Goal: Task Accomplishment & Management: Manage account settings

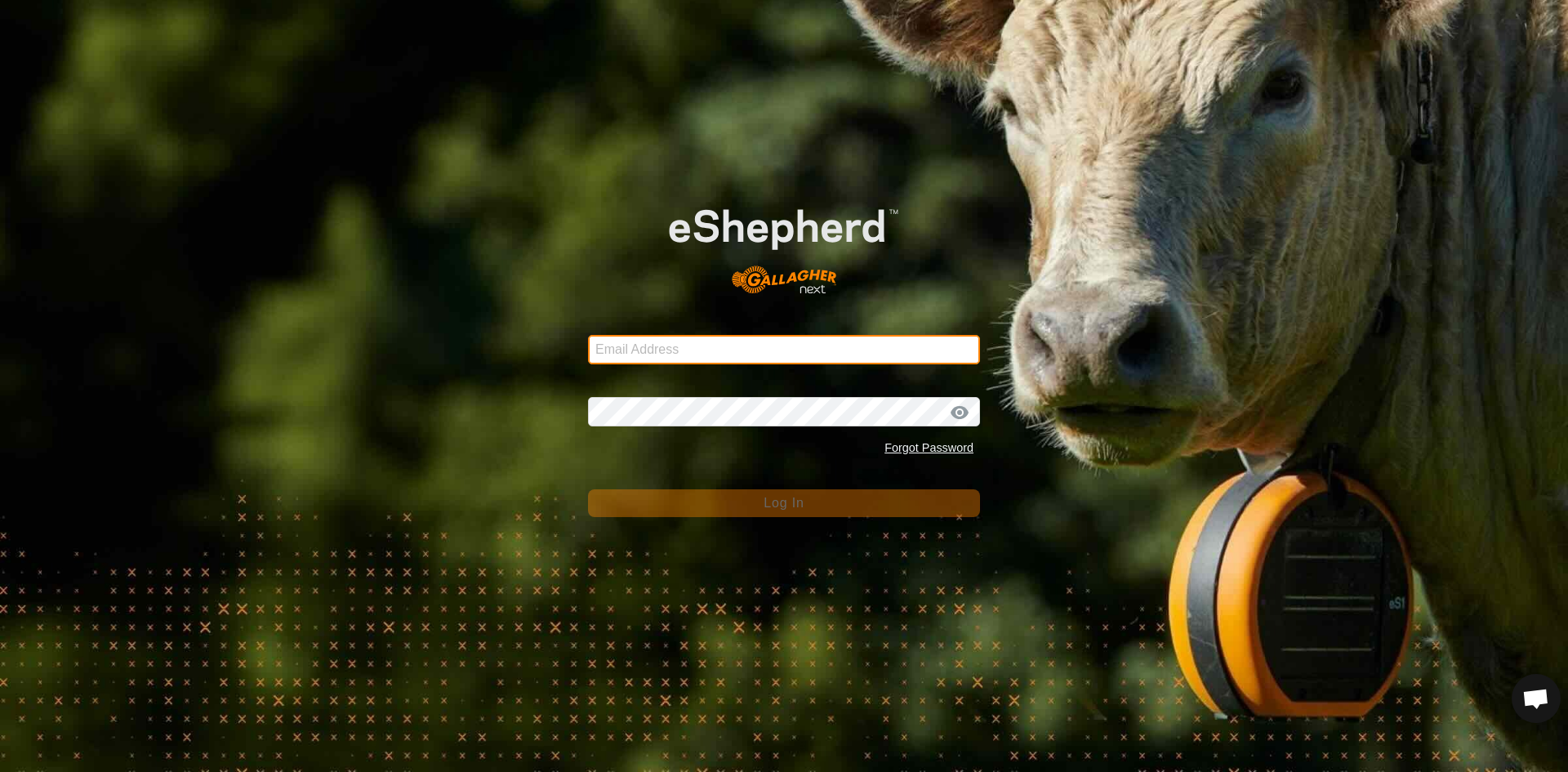
click at [734, 351] on input "Email Address" at bounding box center [784, 349] width 392 height 30
type input "[EMAIL_ADDRESS][PERSON_NAME][DOMAIN_NAME]"
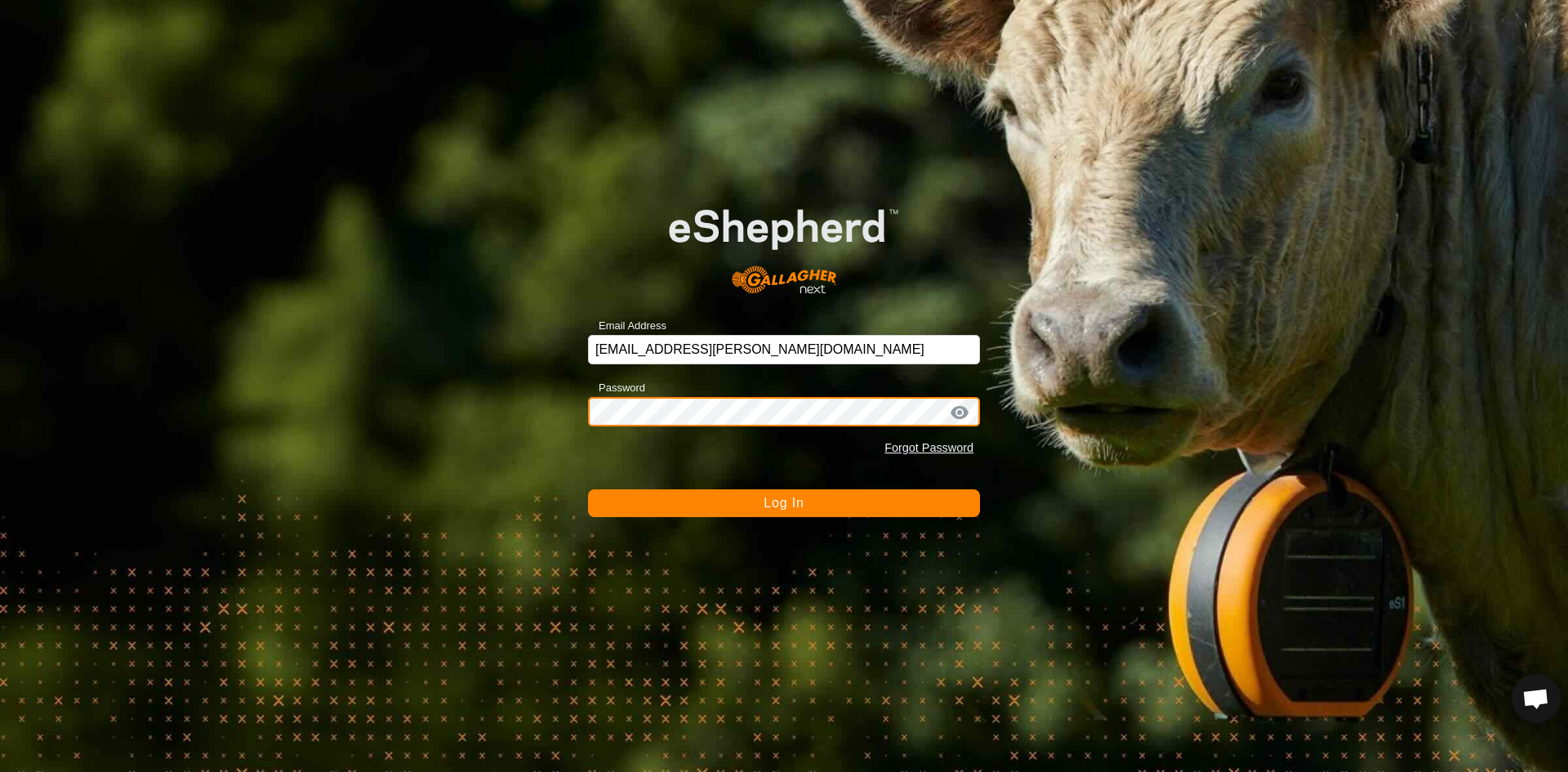
click at [588, 489] on button "Log In" at bounding box center [784, 503] width 392 height 28
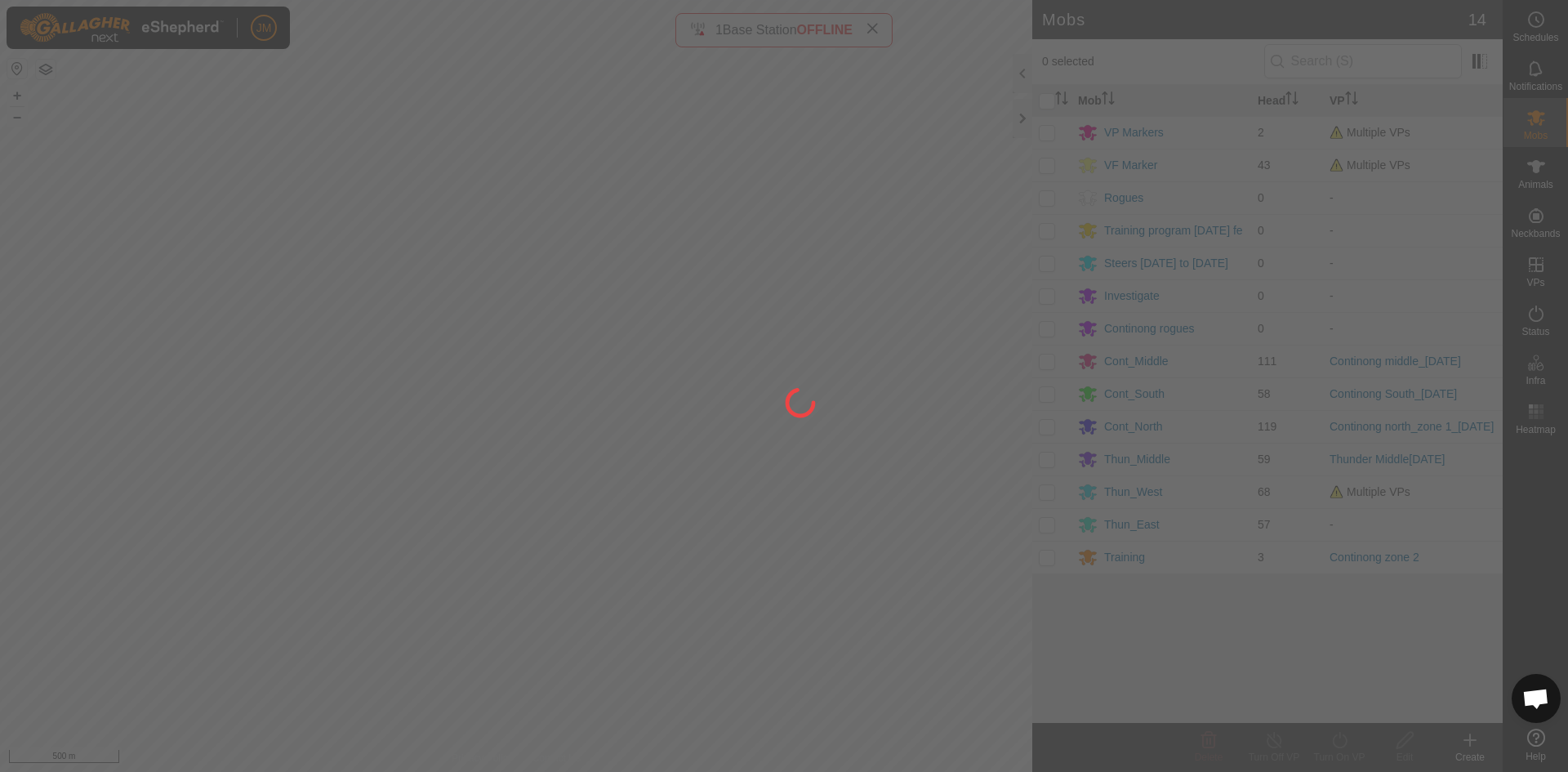
click at [1020, 120] on div at bounding box center [784, 386] width 1568 height 772
click at [1108, 489] on div at bounding box center [784, 386] width 1568 height 772
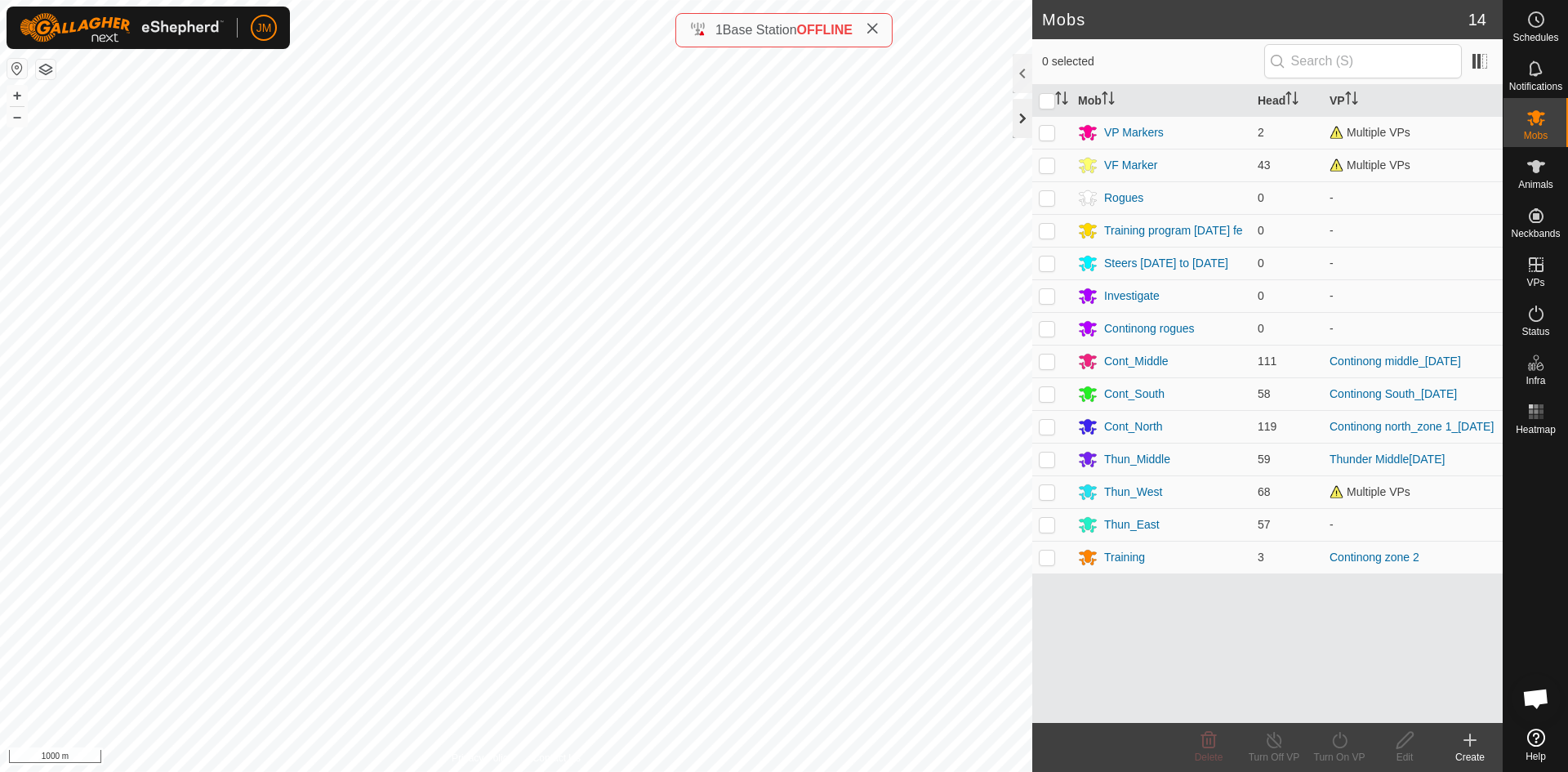
click at [1018, 130] on div at bounding box center [1023, 119] width 20 height 40
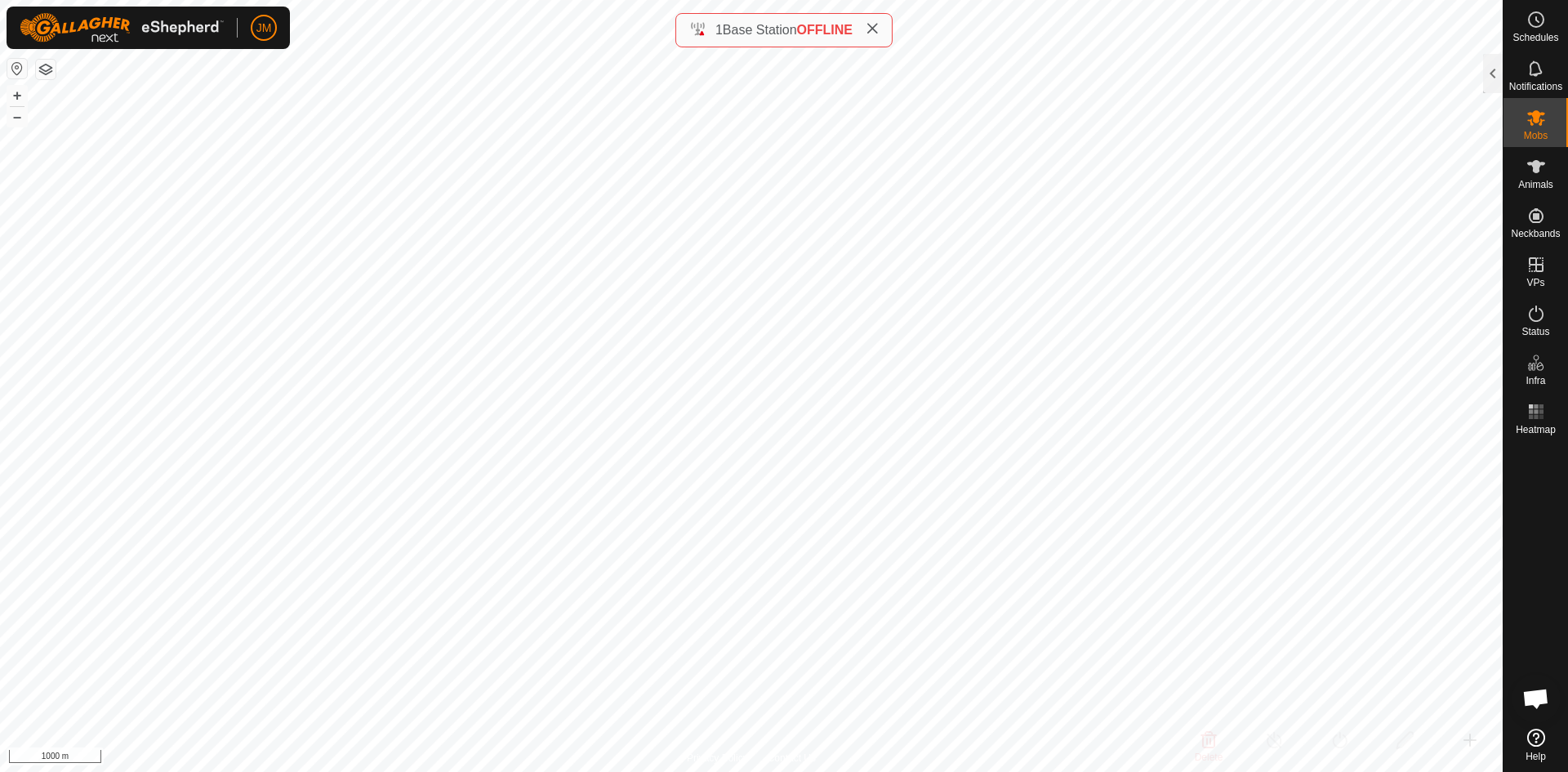
click at [877, 34] on icon at bounding box center [872, 29] width 13 height 13
click at [15, 94] on button "+" at bounding box center [17, 95] width 20 height 20
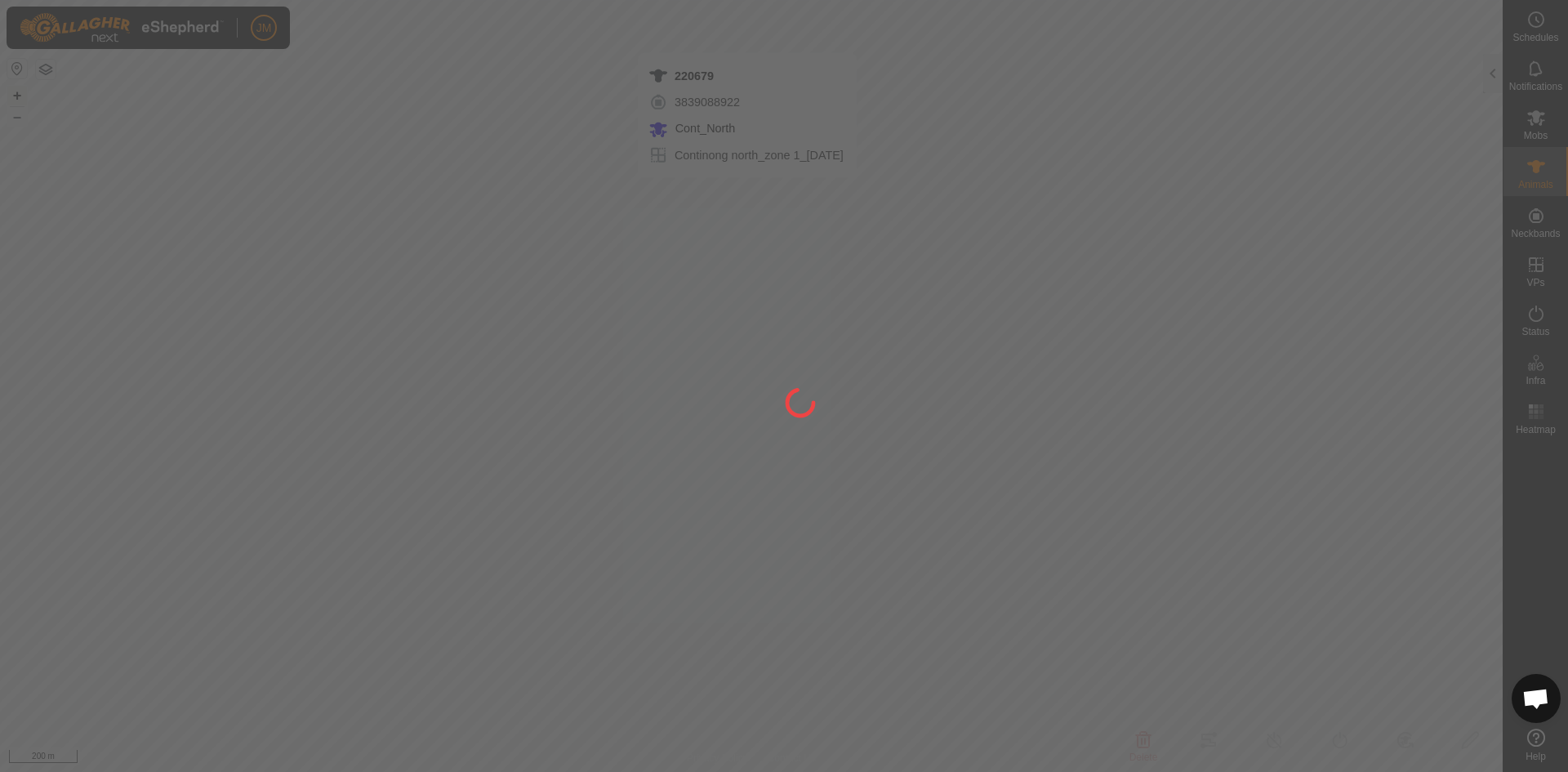
type input "220679"
type input "-"
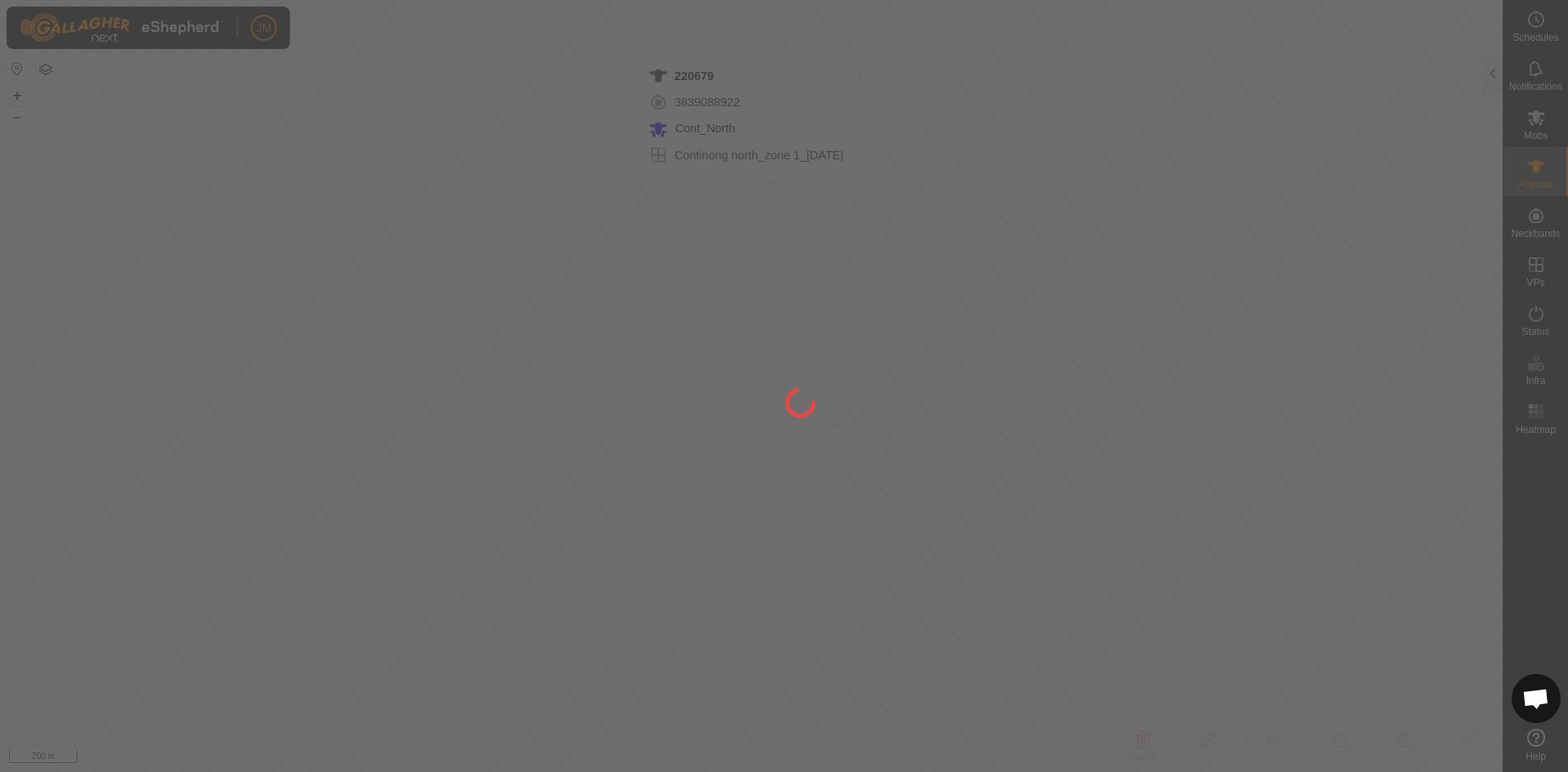
type input "-"
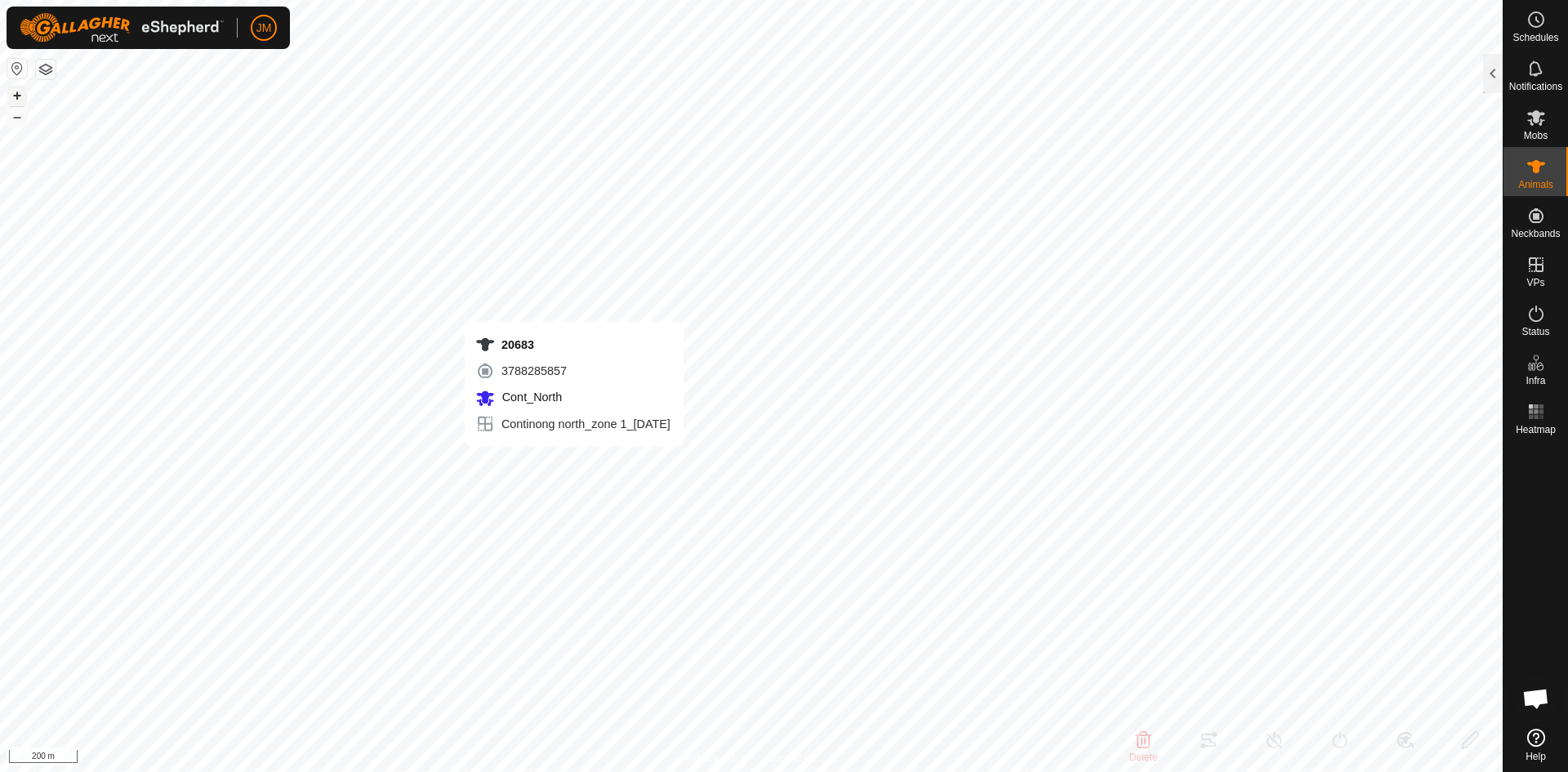
type input "20683"
type input "-"
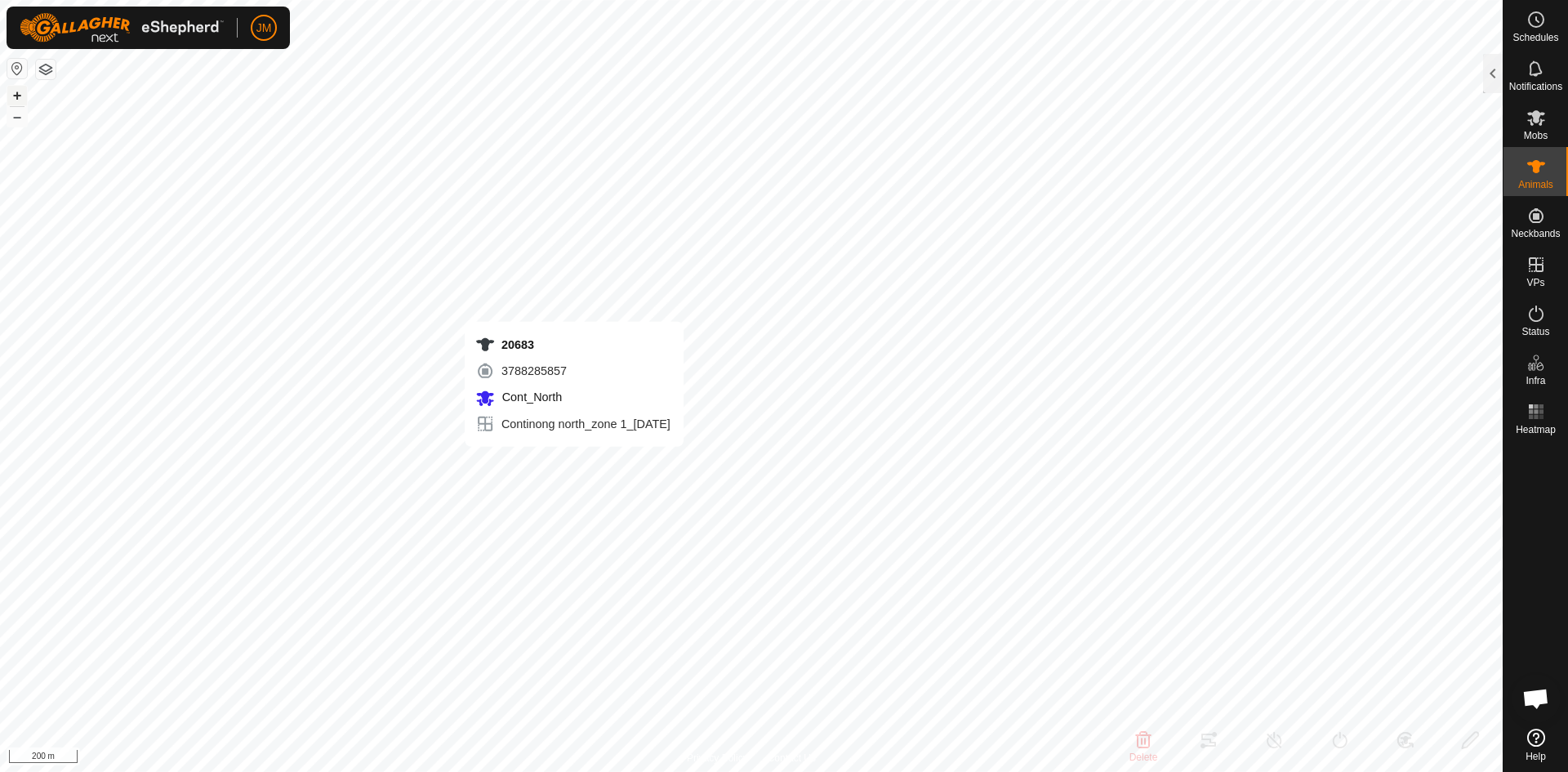
type input "-"
click at [21, 118] on button "–" at bounding box center [17, 117] width 20 height 20
type input "21100"
type input "-"
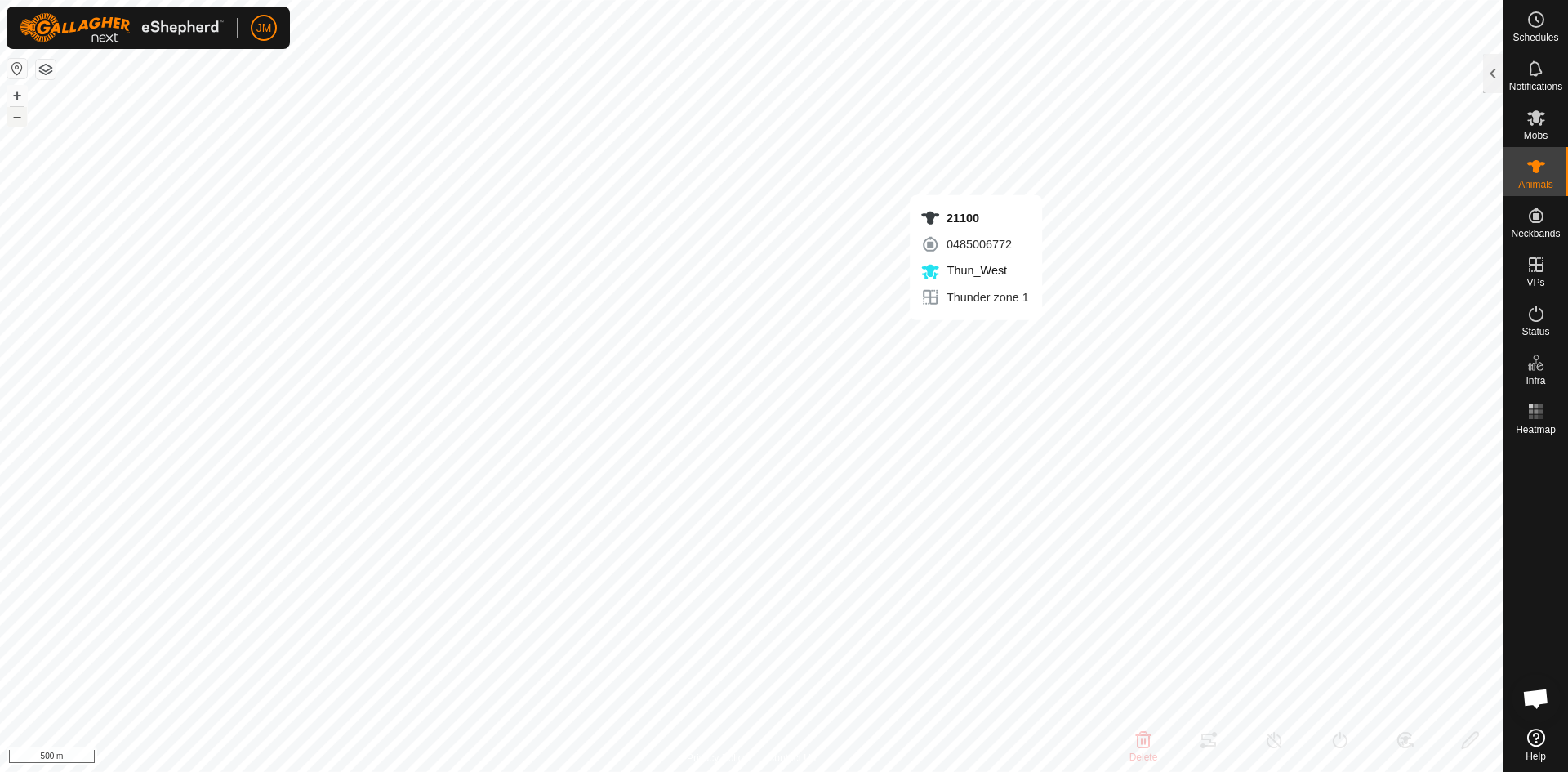
type input "-"
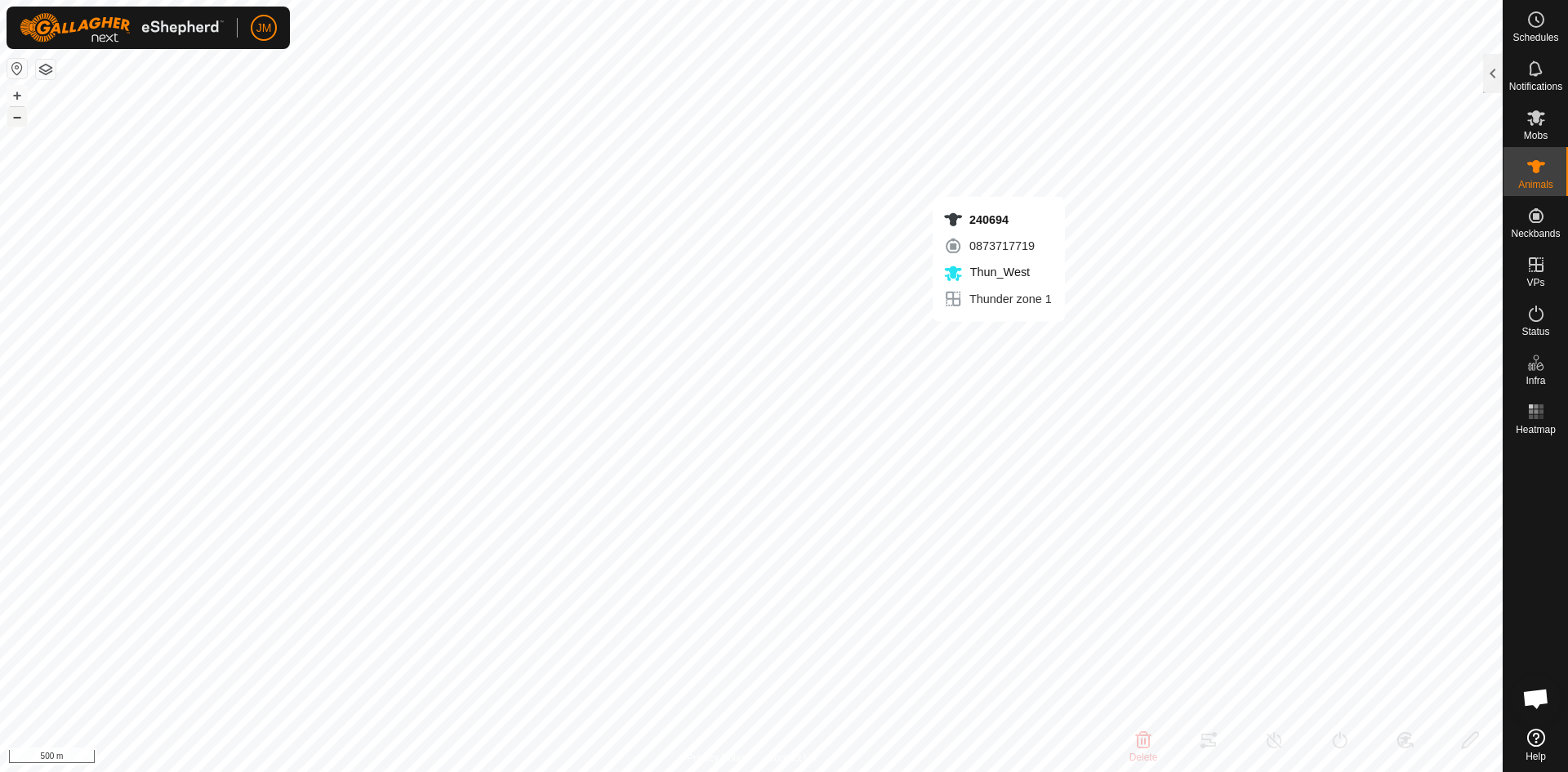
type input "240694"
type input "-"
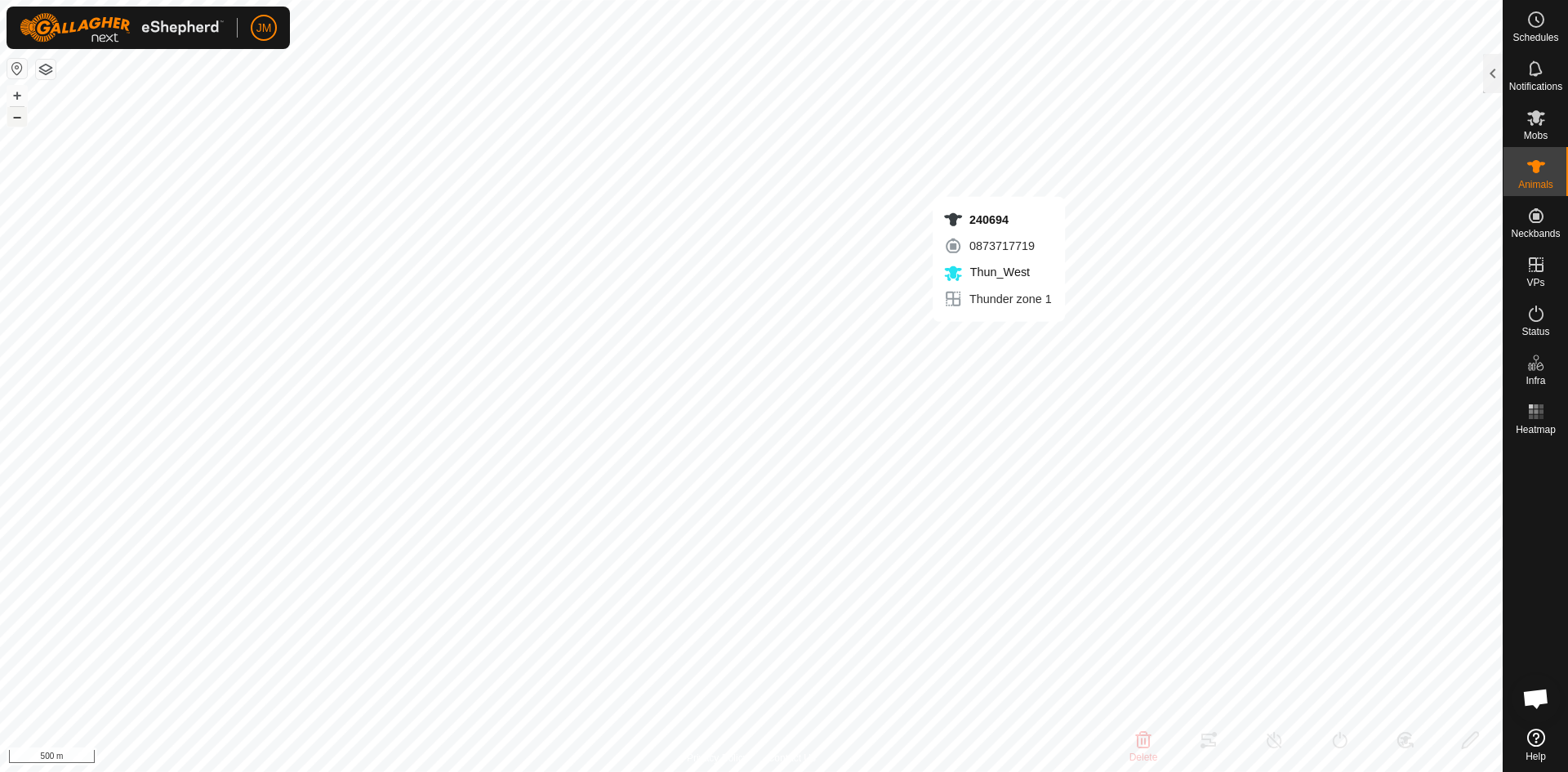
type input "-"
type input "18400"
type input "-"
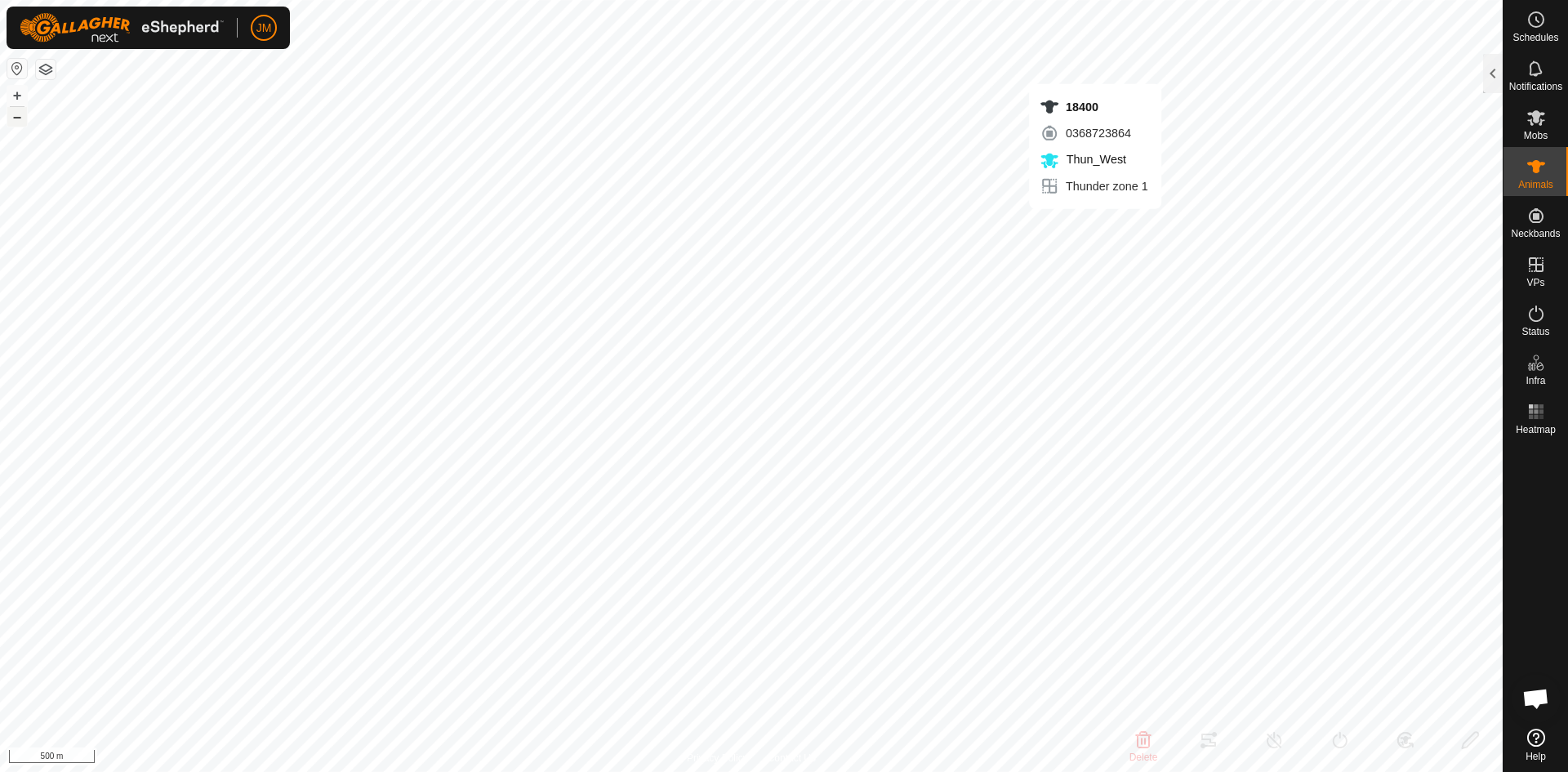
type input "-"
type input "220902"
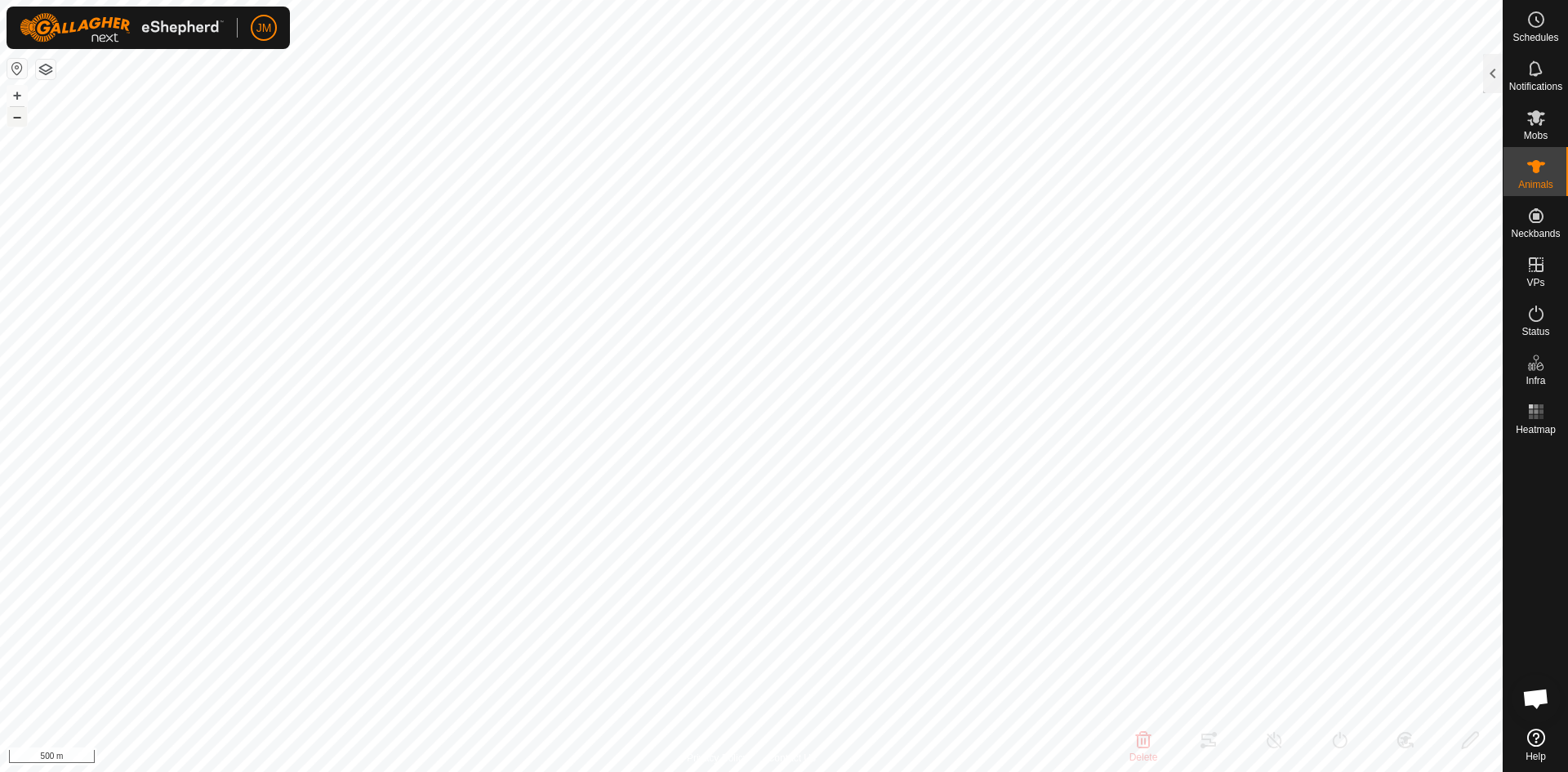
type input "-"
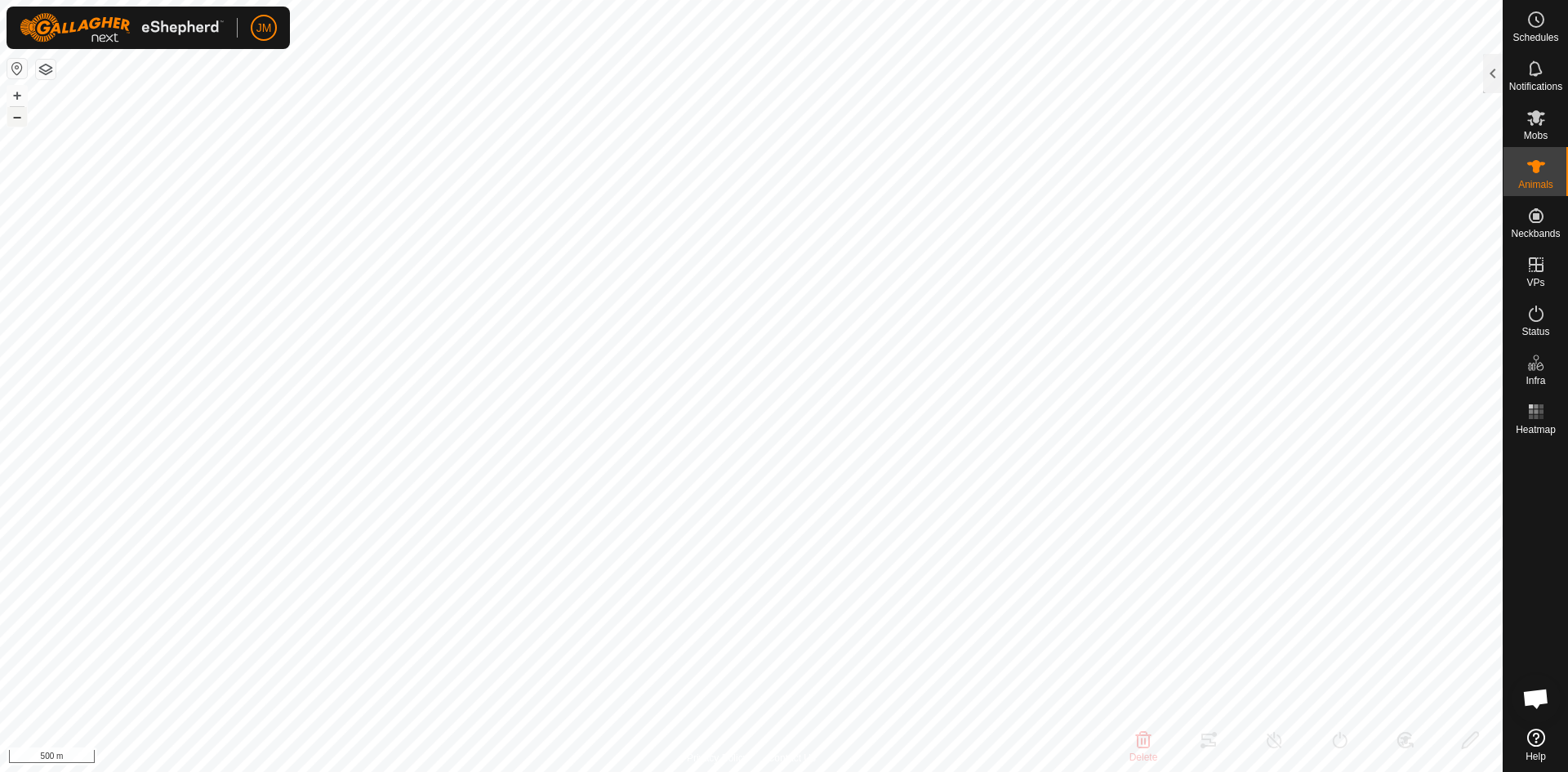
type input "-"
type input "Unknown12"
type input "-"
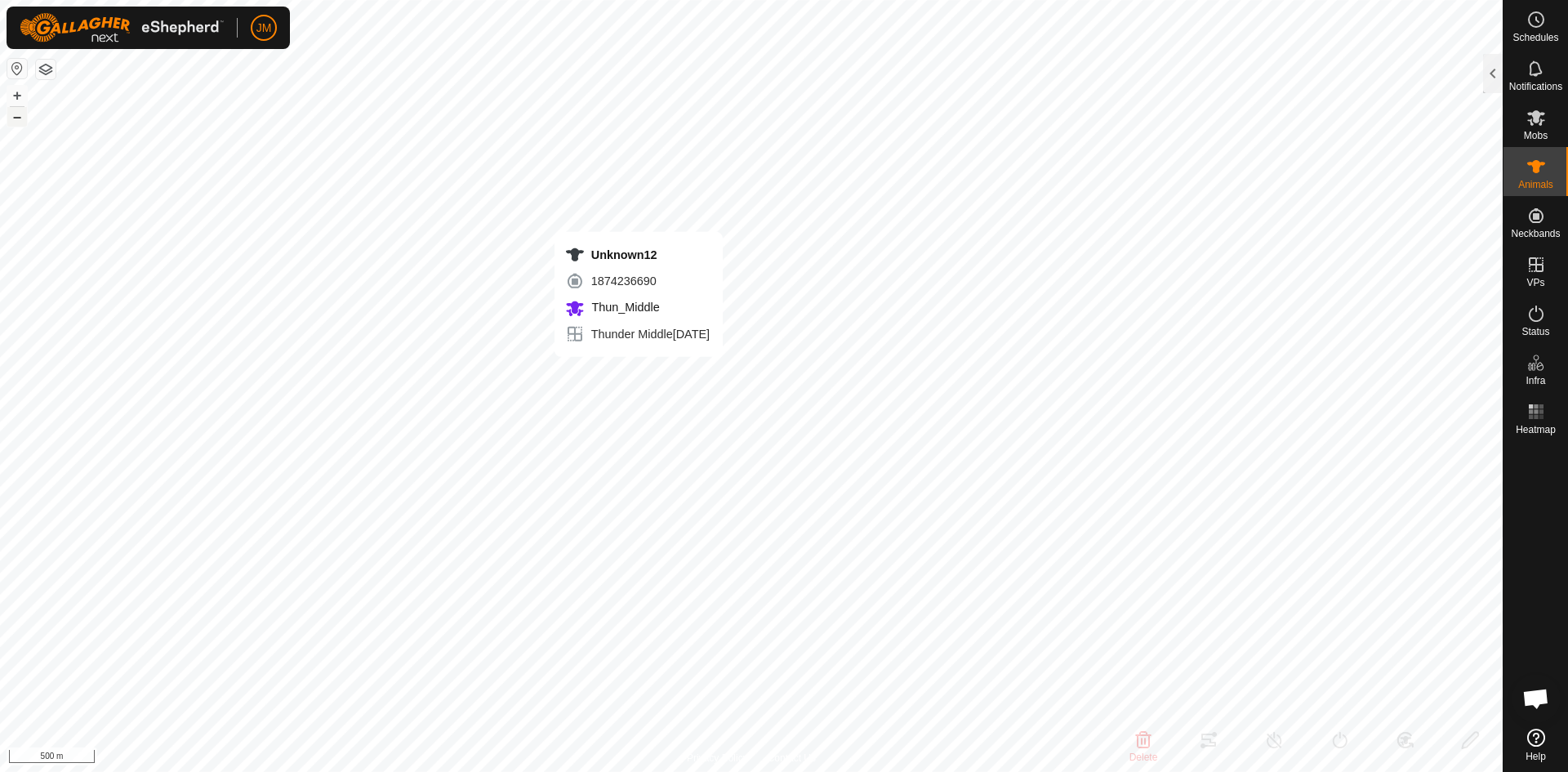
type input "-"
type input "0 kg"
type input "-"
click at [1493, 76] on div at bounding box center [1492, 74] width 20 height 40
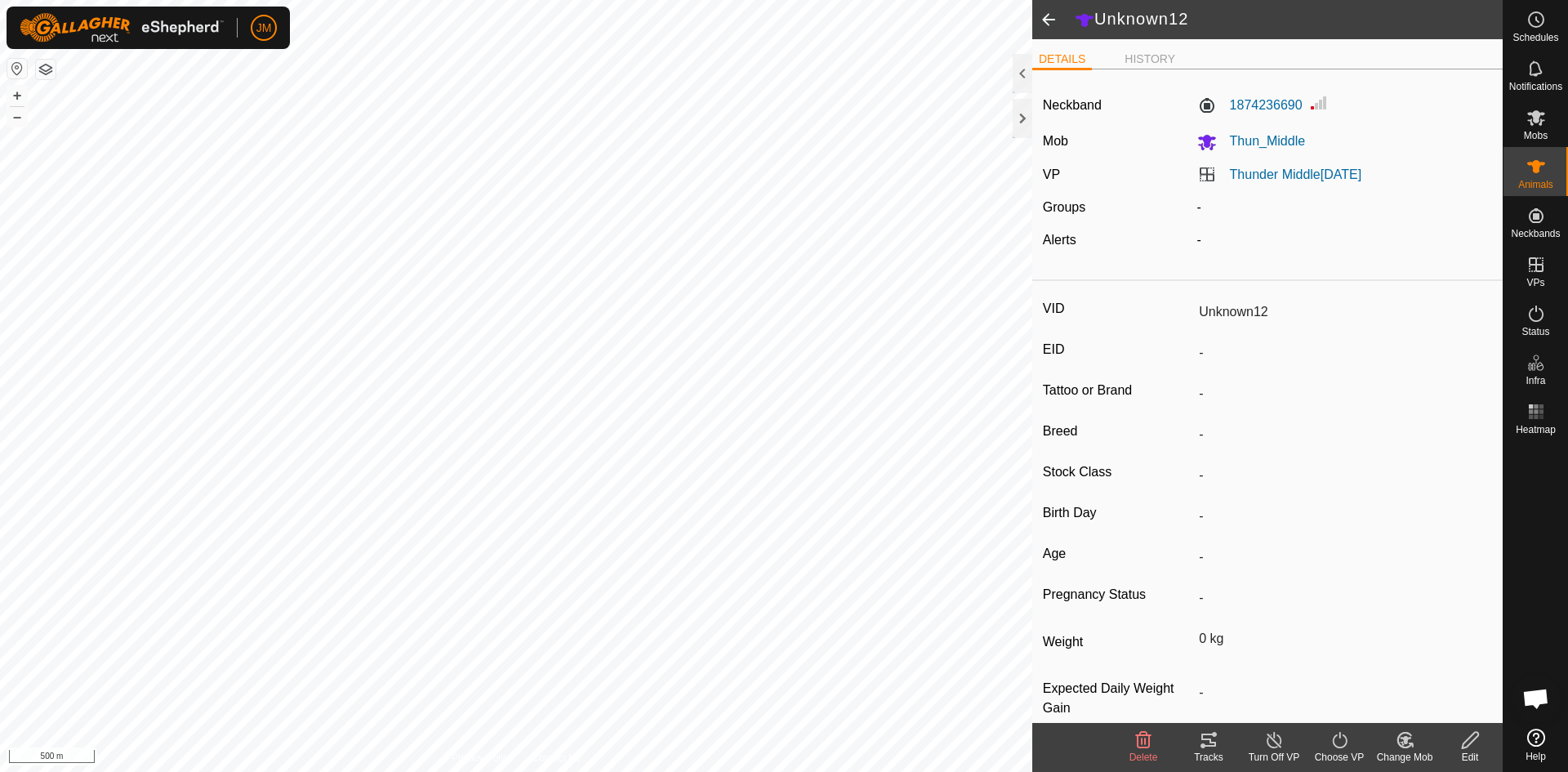
click at [1205, 741] on icon at bounding box center [1209, 741] width 20 height 20
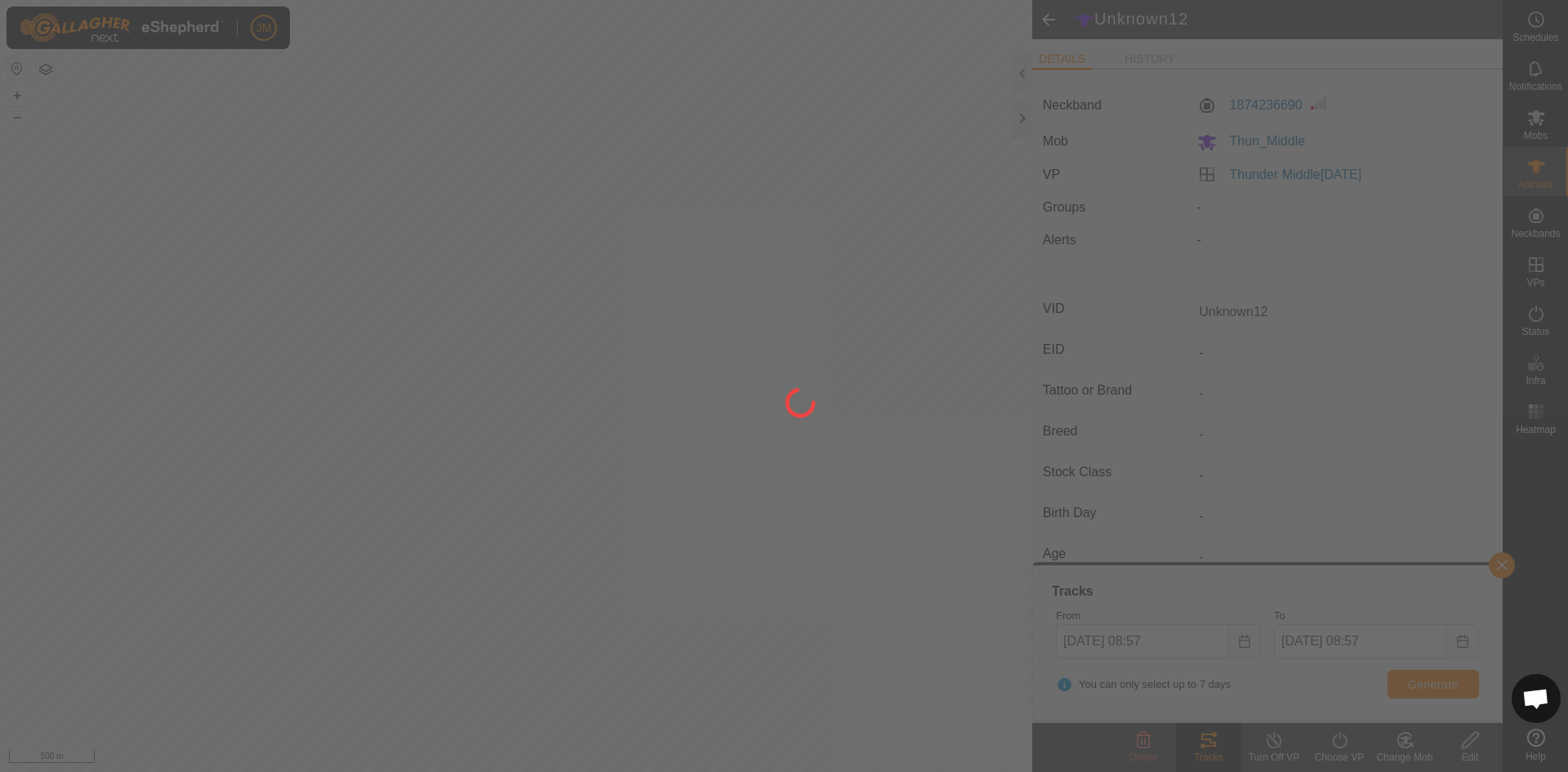
click at [1431, 684] on div at bounding box center [784, 386] width 1568 height 772
click at [1431, 687] on div at bounding box center [784, 386] width 1568 height 772
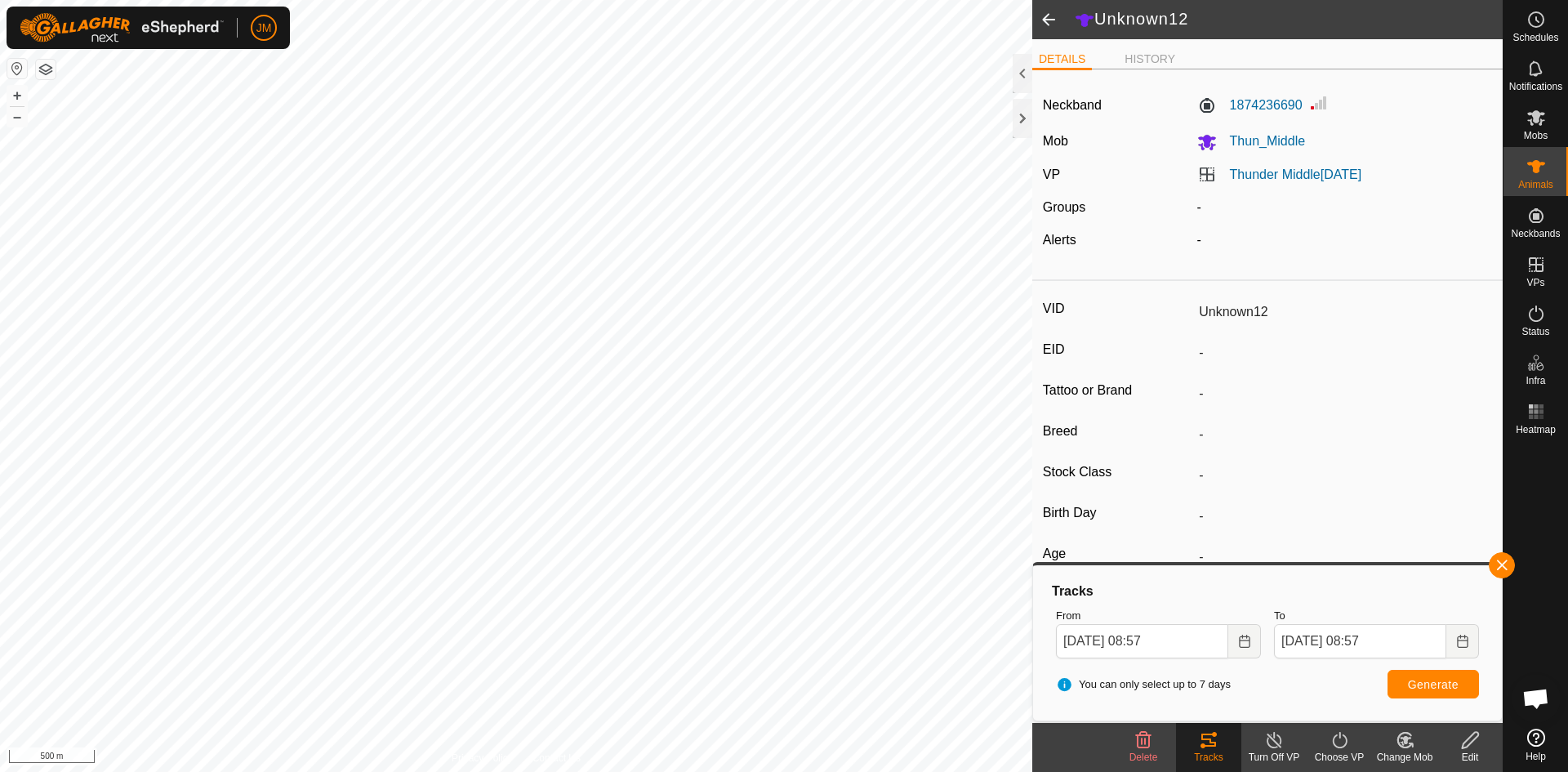
type input "Unknown12"
type input "0 kg"
type input "220679"
type input "-"
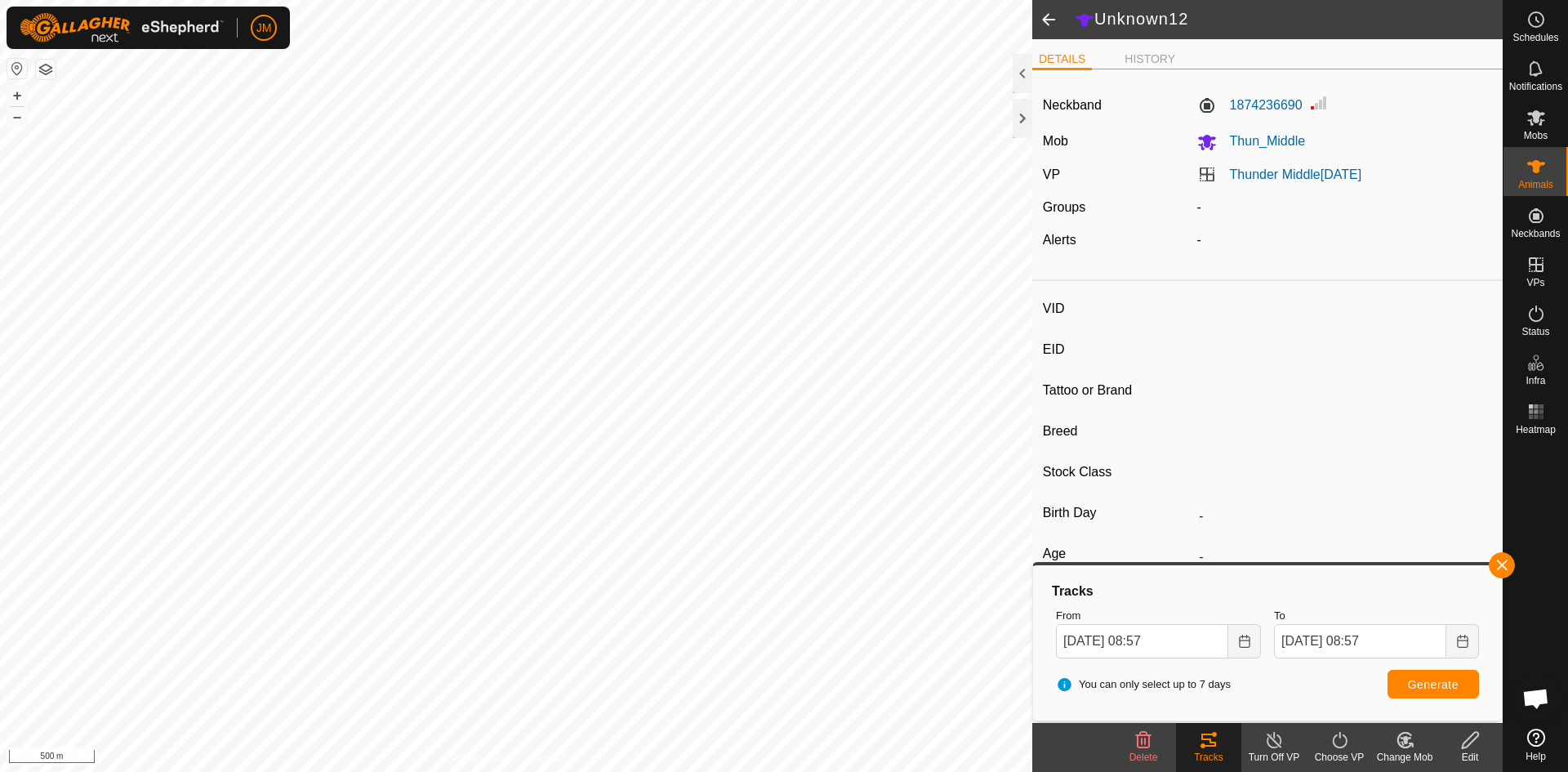
type input "-"
click at [25, 93] on button "+" at bounding box center [17, 95] width 20 height 20
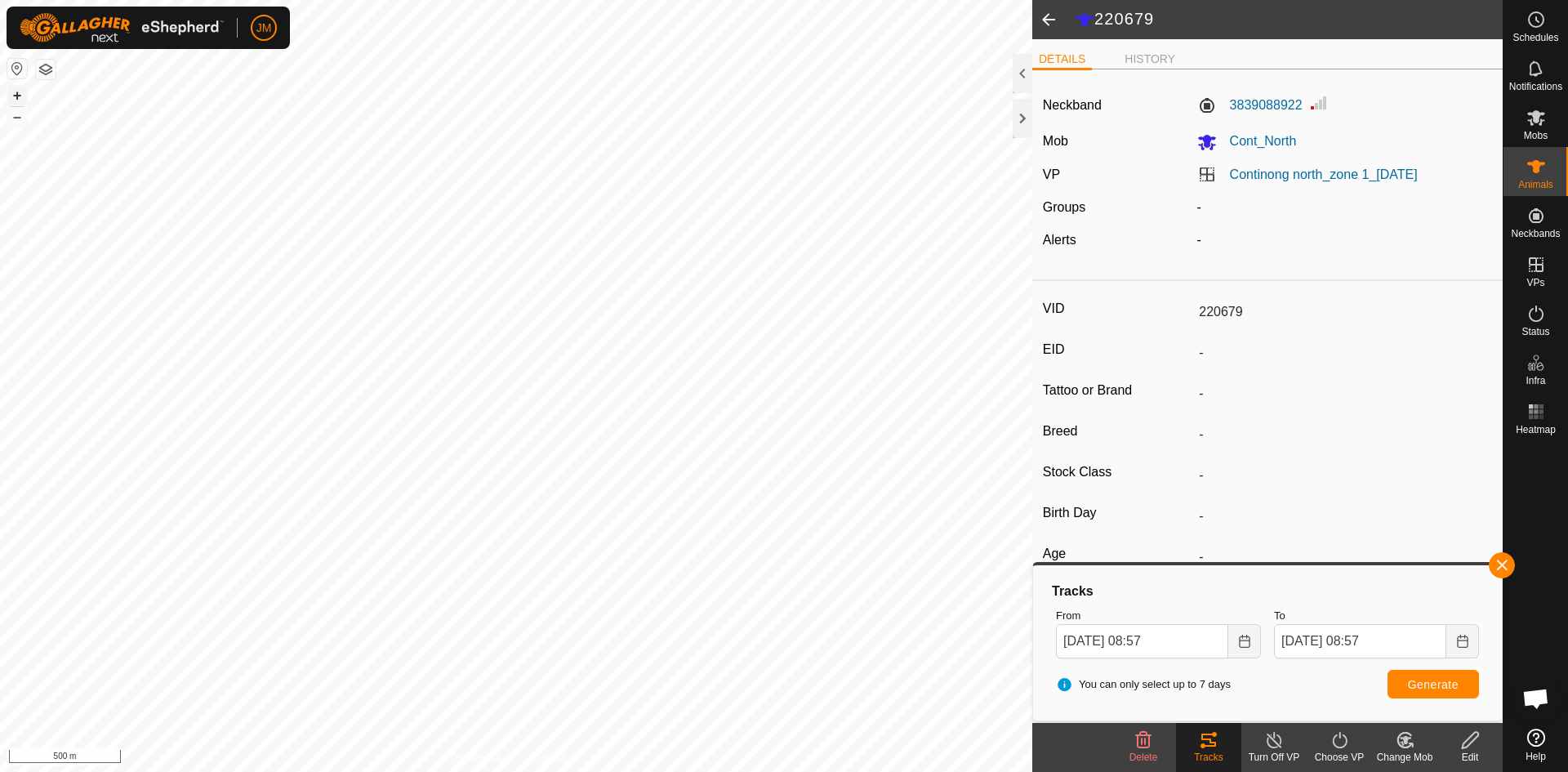
click at [25, 93] on button "+" at bounding box center [17, 95] width 20 height 20
type input "18522"
type input "-"
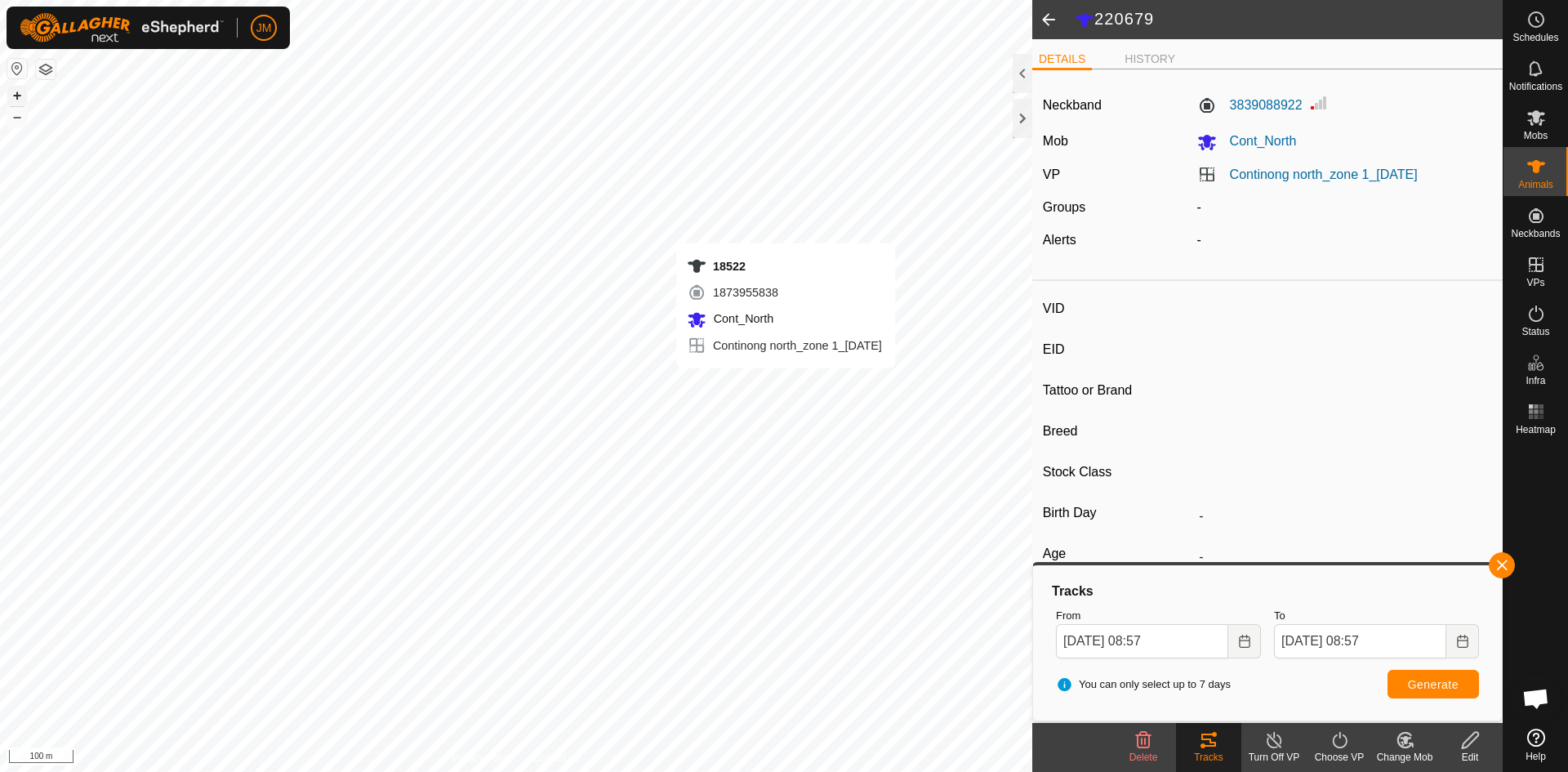
type input "-"
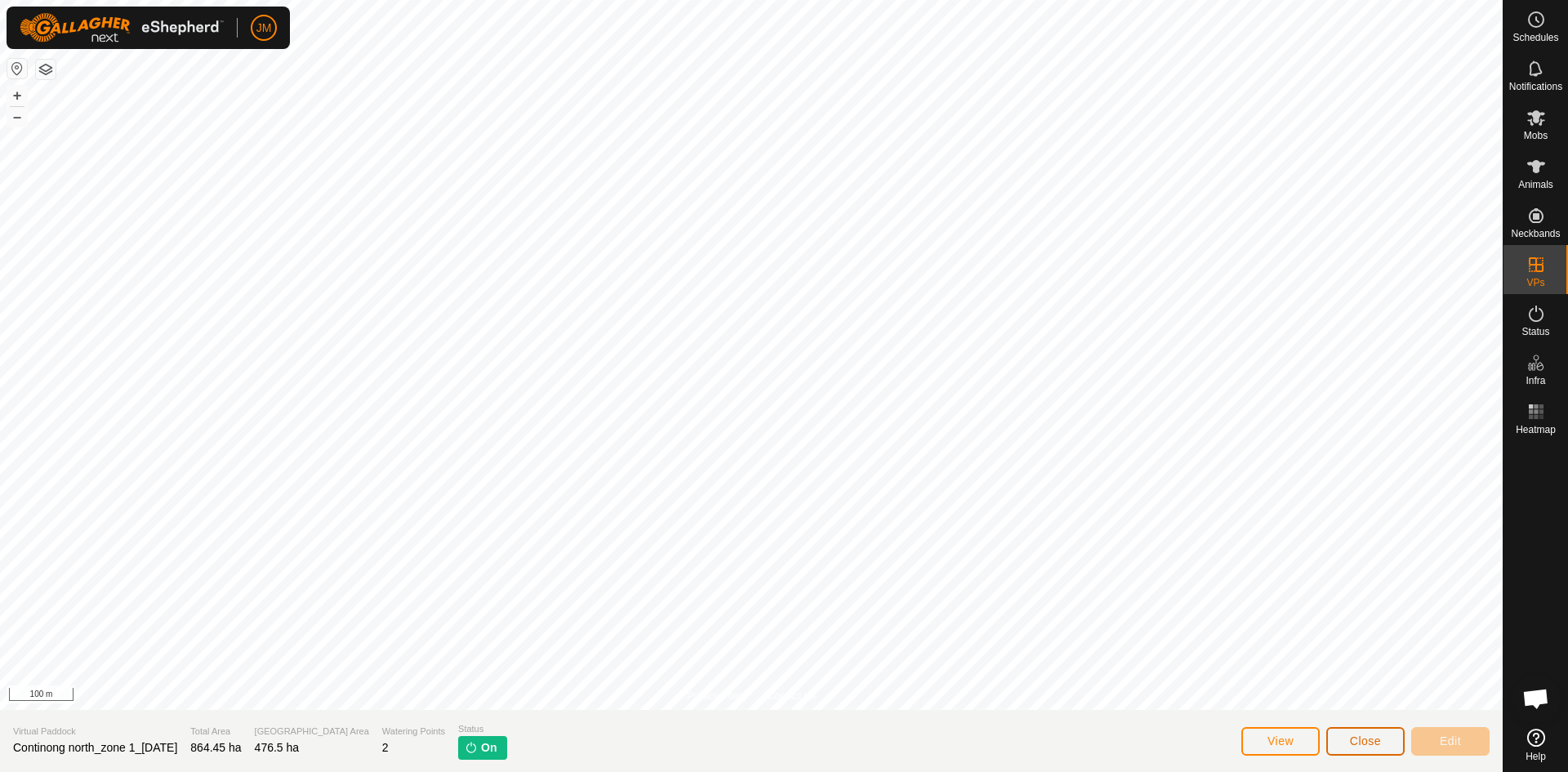
click at [1375, 741] on span "Close" at bounding box center [1366, 741] width 31 height 13
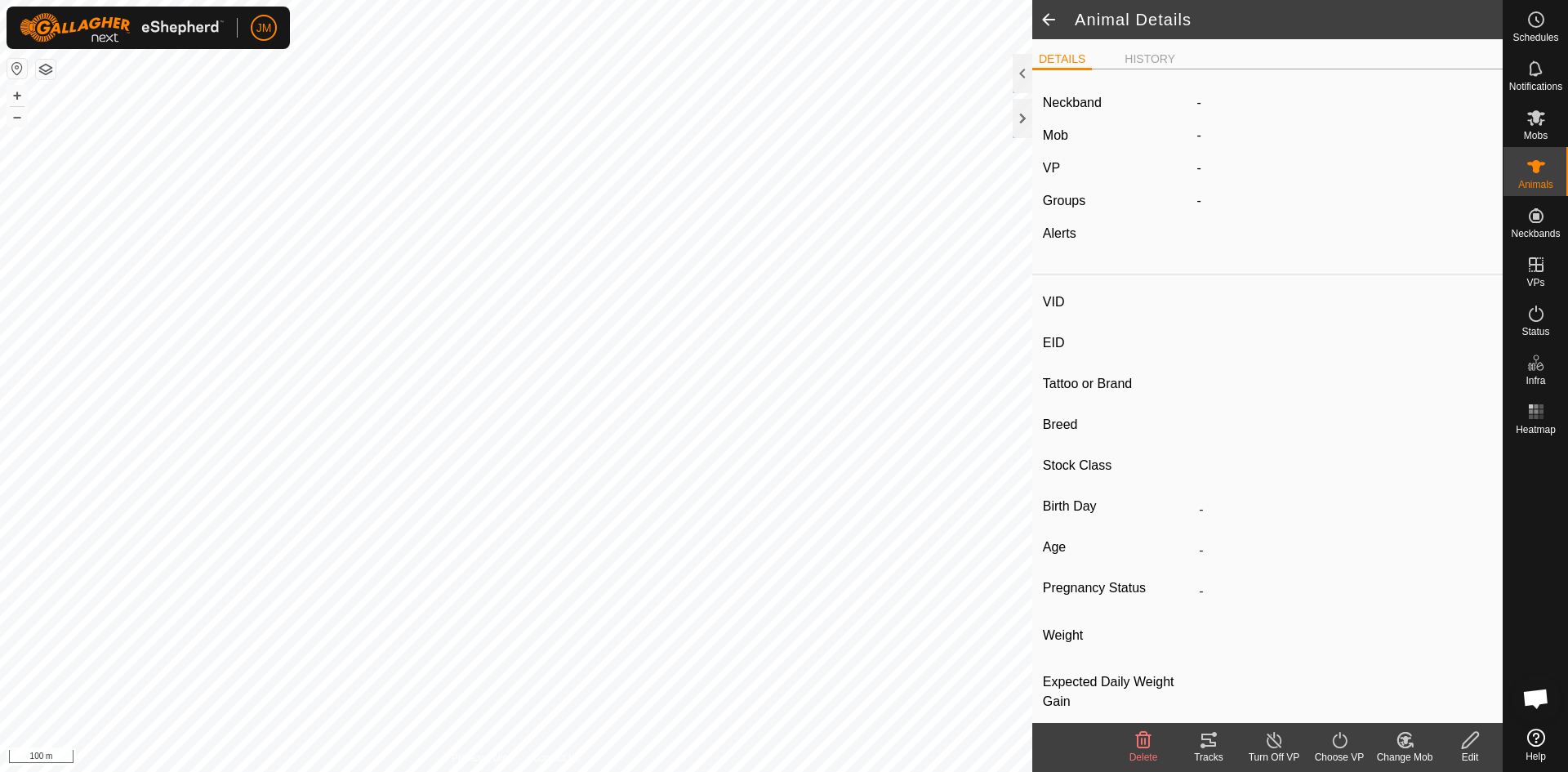
type input "18522"
type input "-"
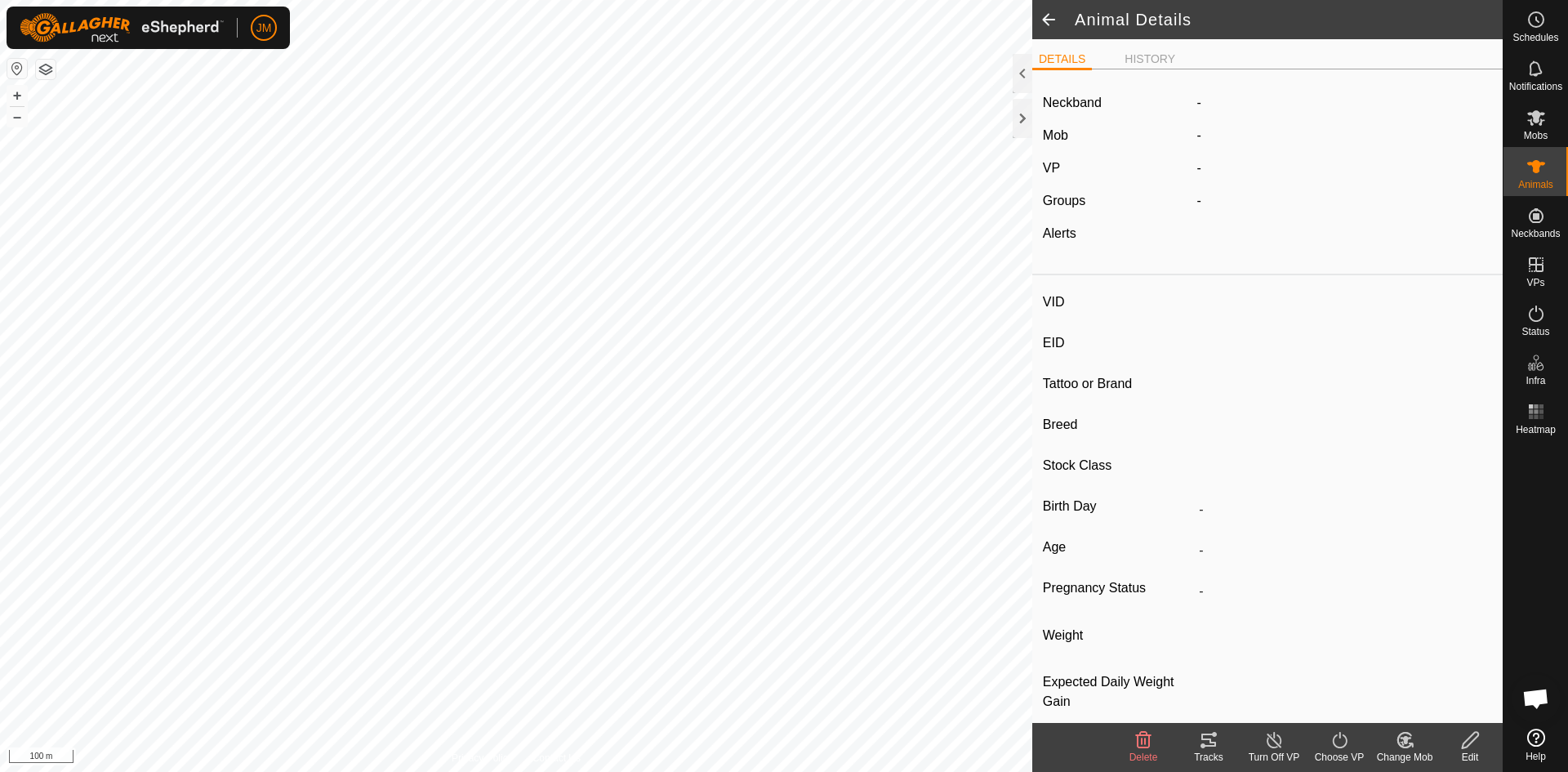
type input "-"
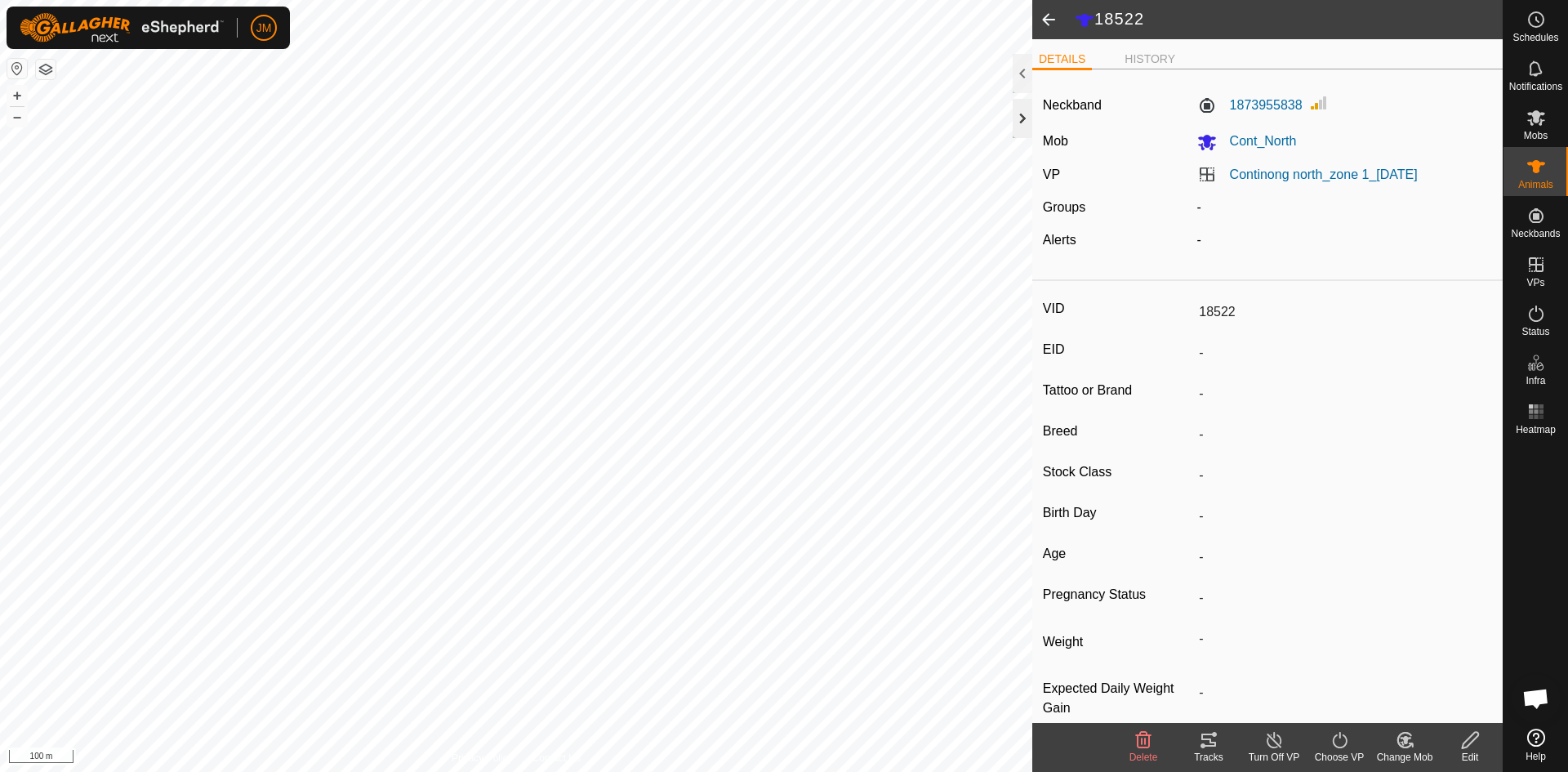
click at [1017, 125] on div at bounding box center [1023, 119] width 20 height 40
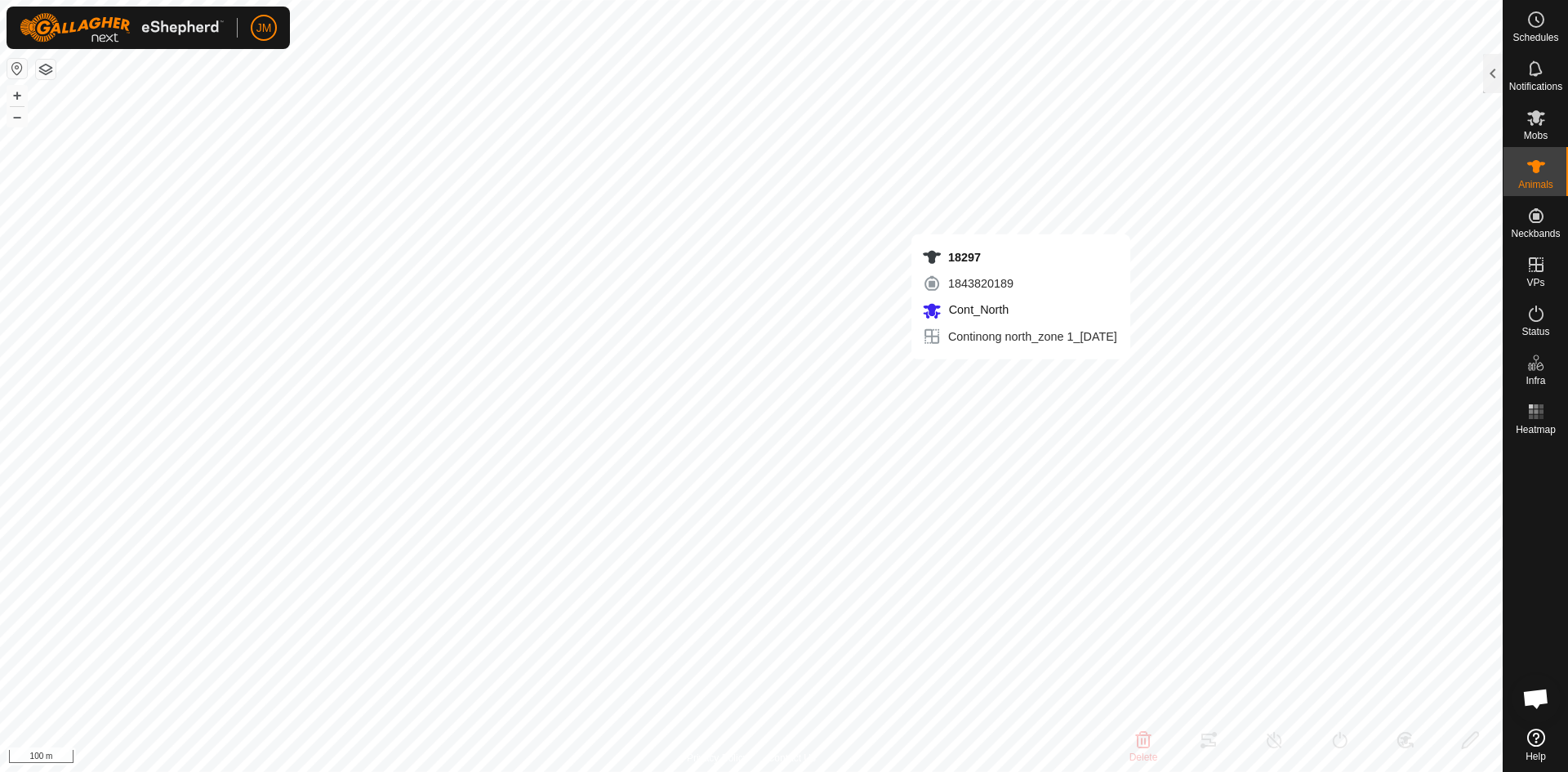
type input "18297"
type input "-"
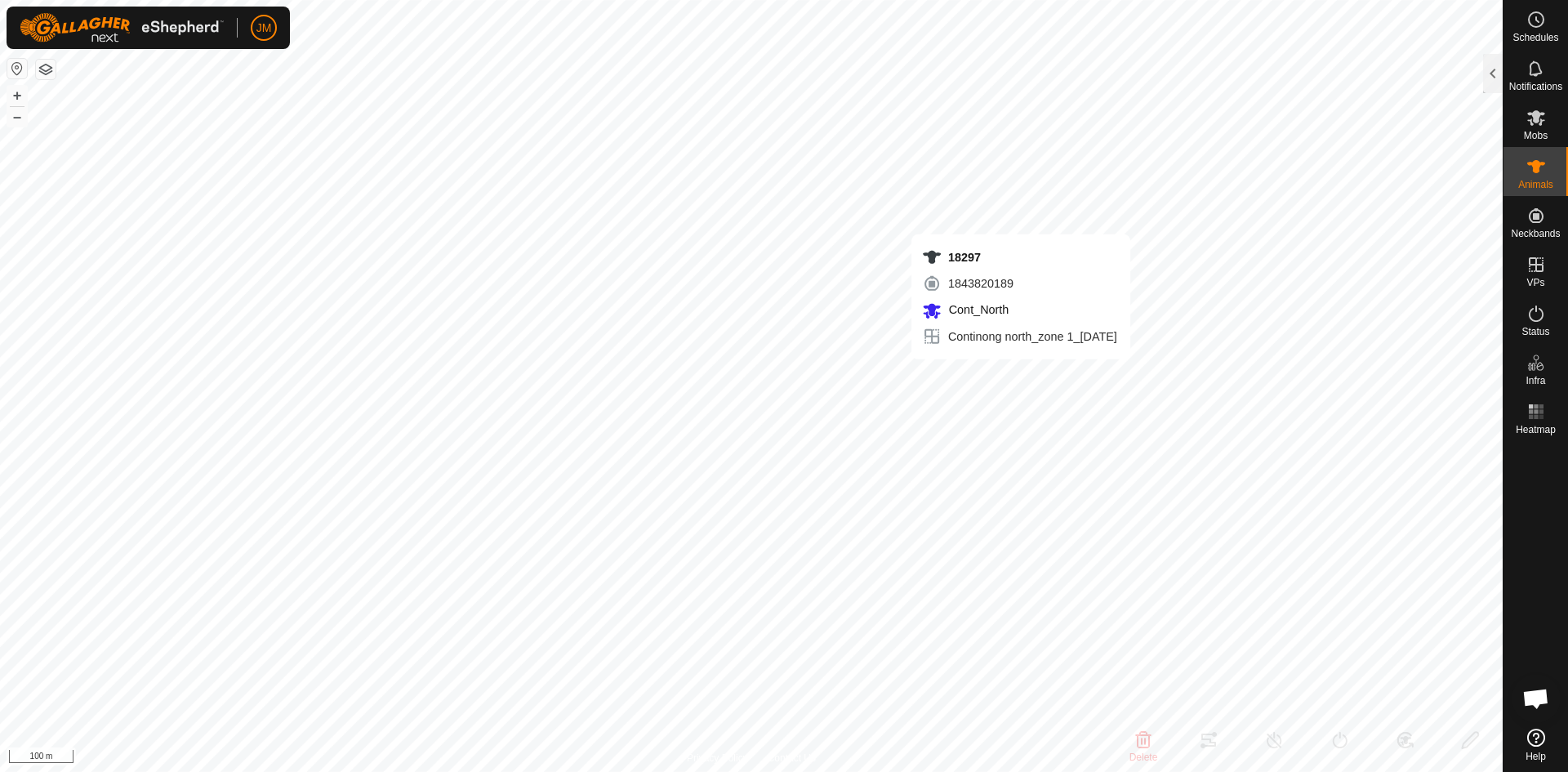
type input "-"
type input "18522"
type input "-"
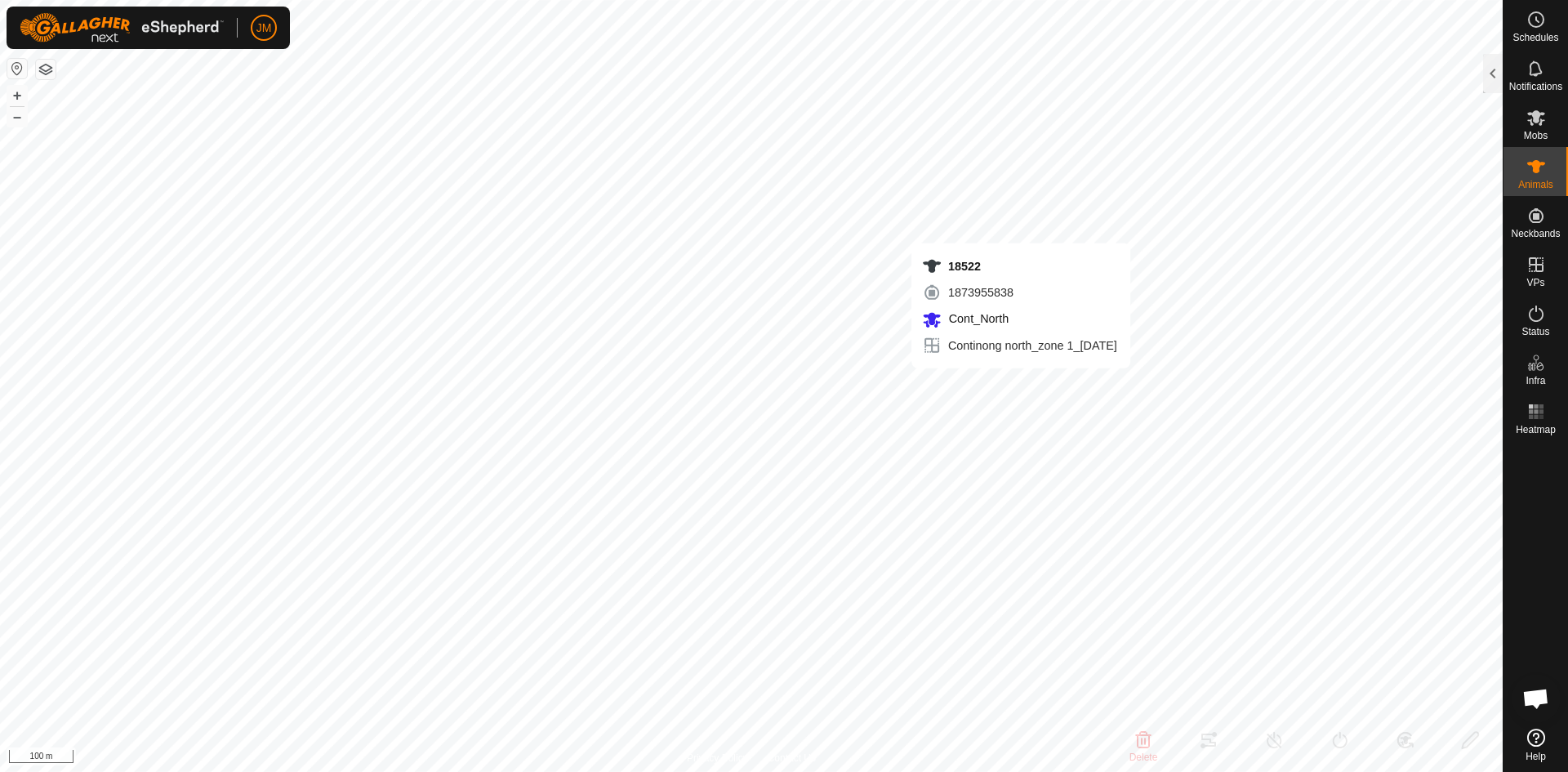
type input "-"
type input "18508"
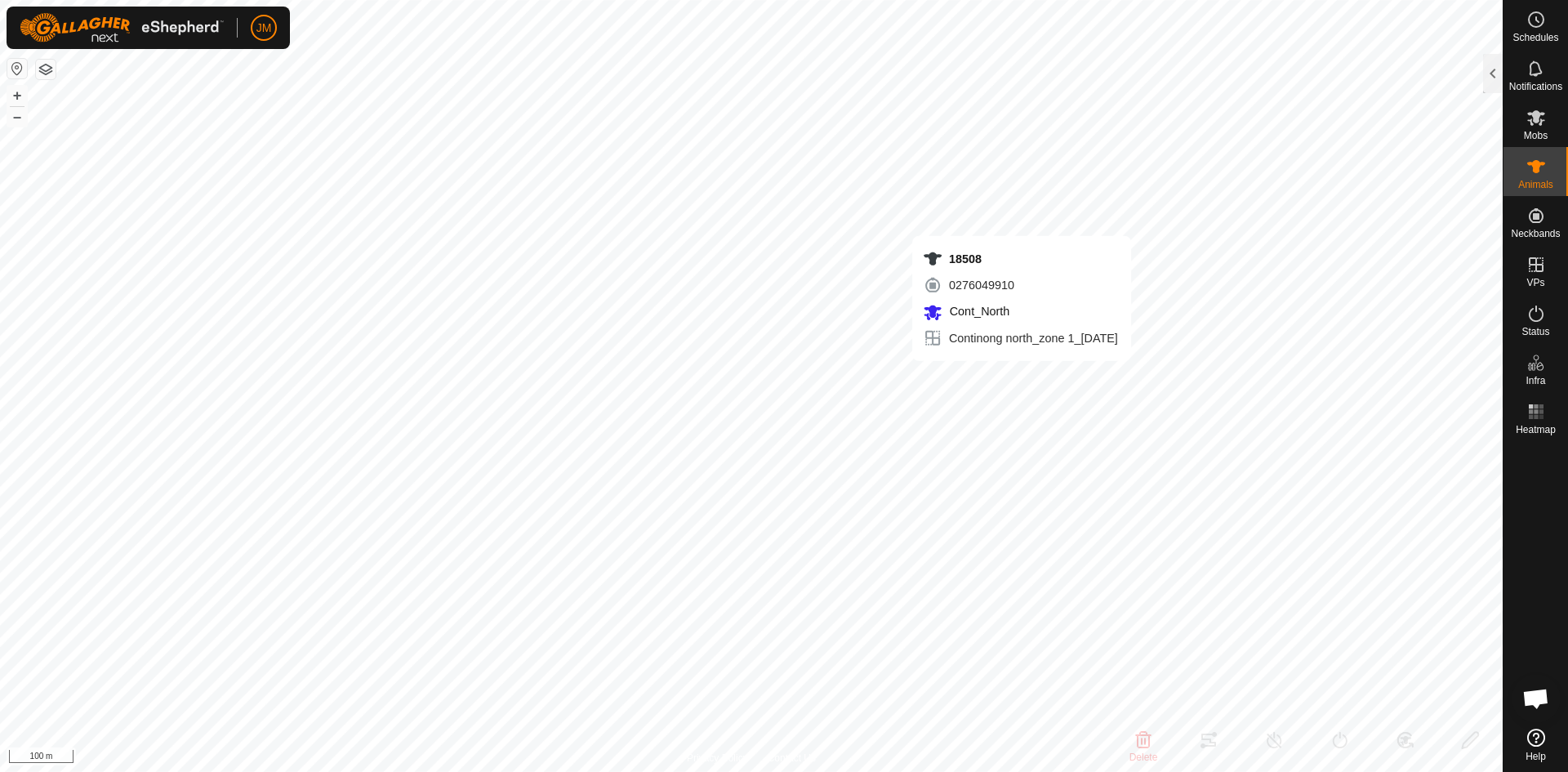
type input "-"
type input "0 kg"
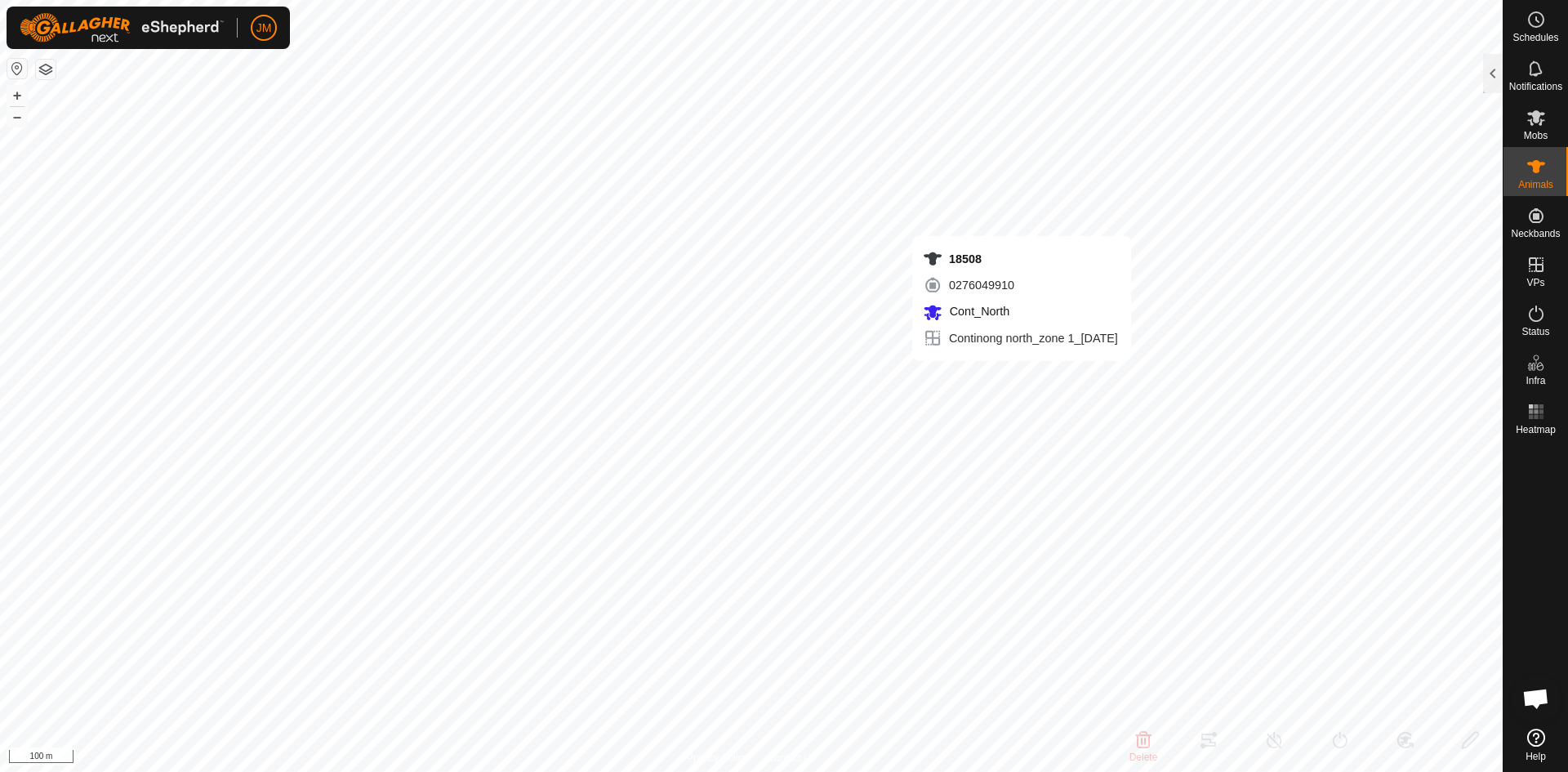
type input "-"
type input "18508"
type input "0 kg"
type input "18508"
type input "0 kg"
